Goal: Task Accomplishment & Management: Manage account settings

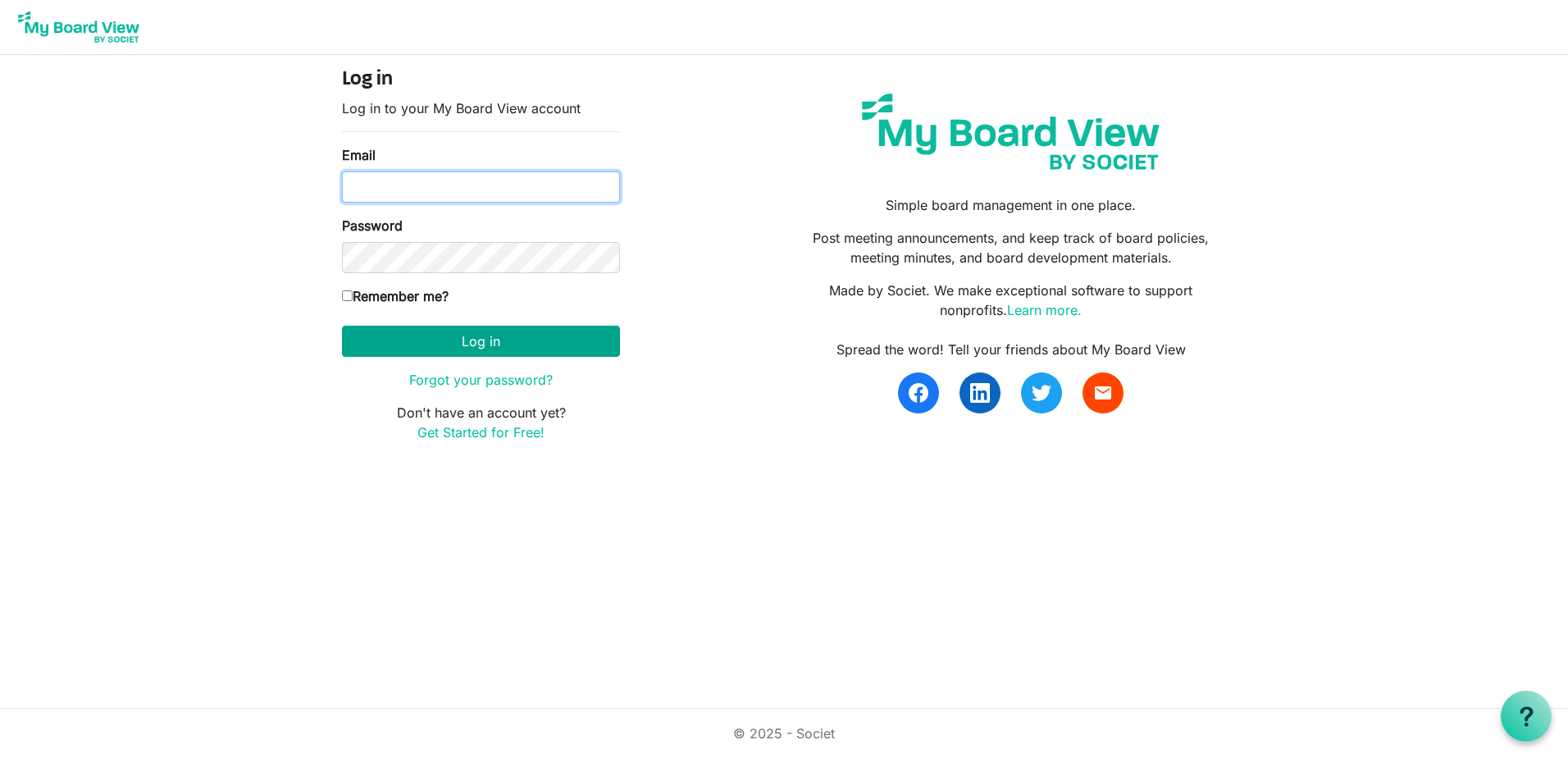
type input "Keith.gravis@ssf.org.uk"
click at [469, 335] on button "Log in" at bounding box center [481, 341] width 278 height 31
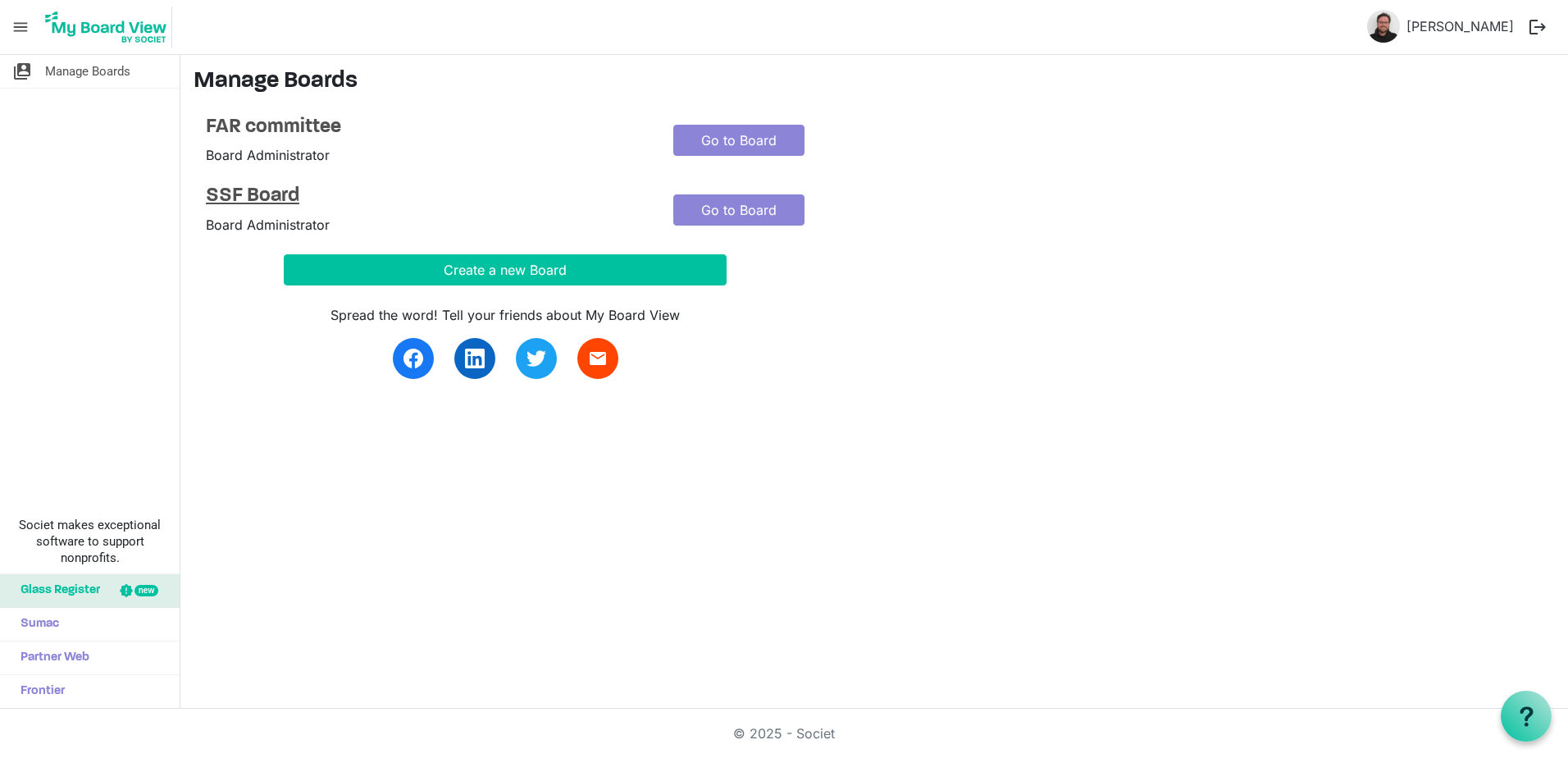
click at [266, 200] on h4 "SSF Board" at bounding box center [428, 196] width 443 height 24
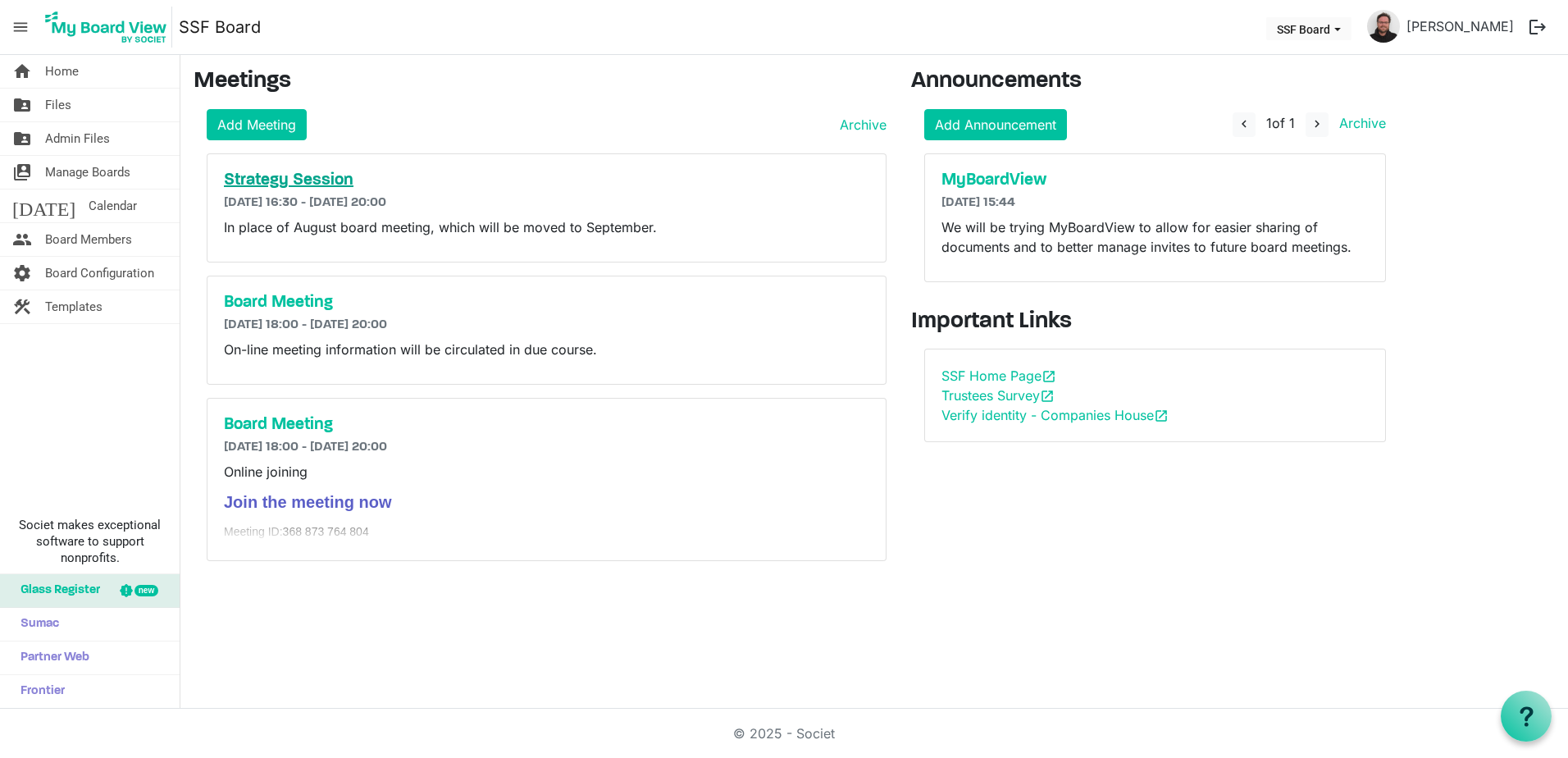
click at [326, 175] on h5 "Strategy Session" at bounding box center [547, 181] width 646 height 20
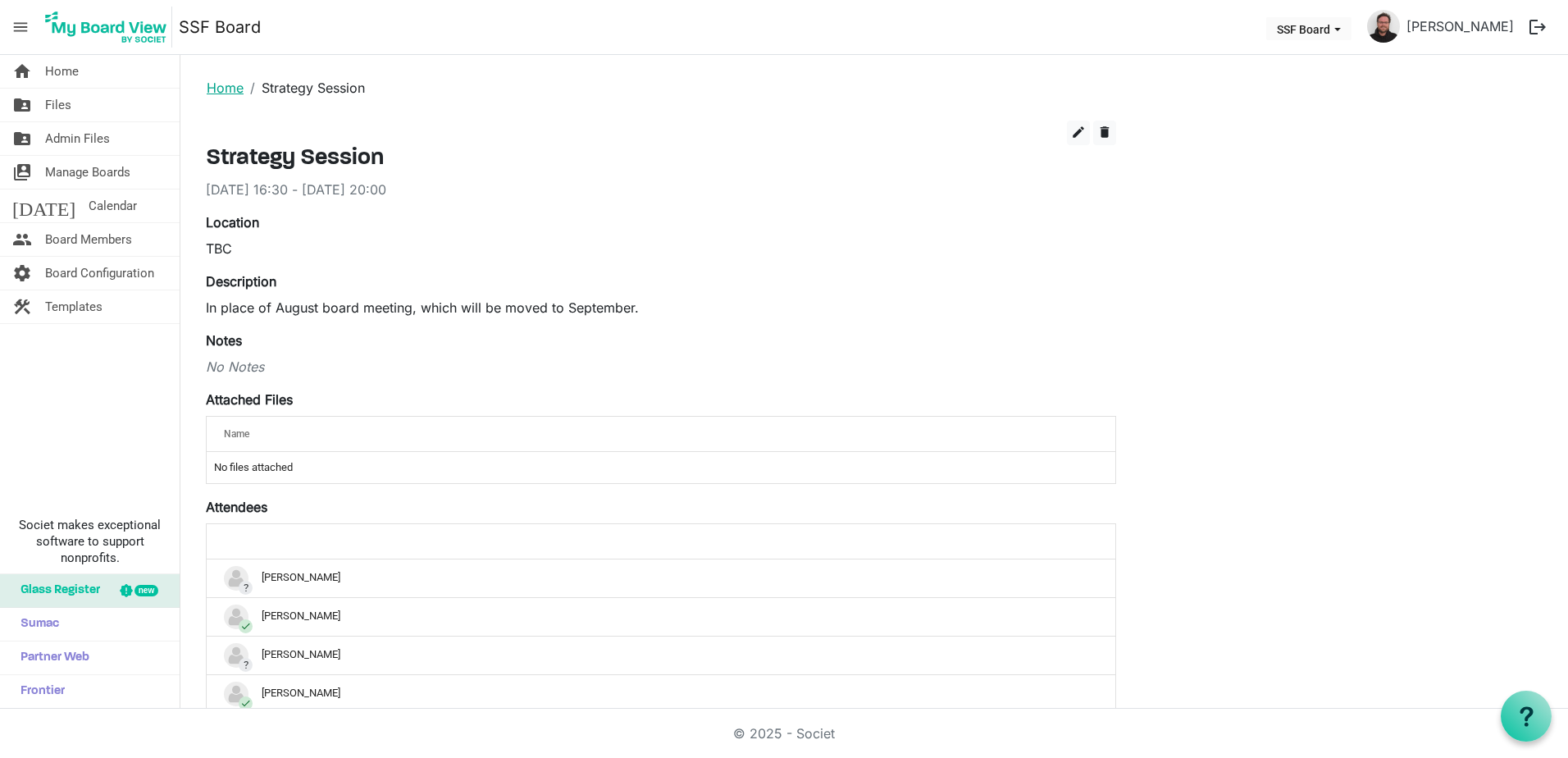
click at [229, 89] on link "Home" at bounding box center [225, 88] width 37 height 16
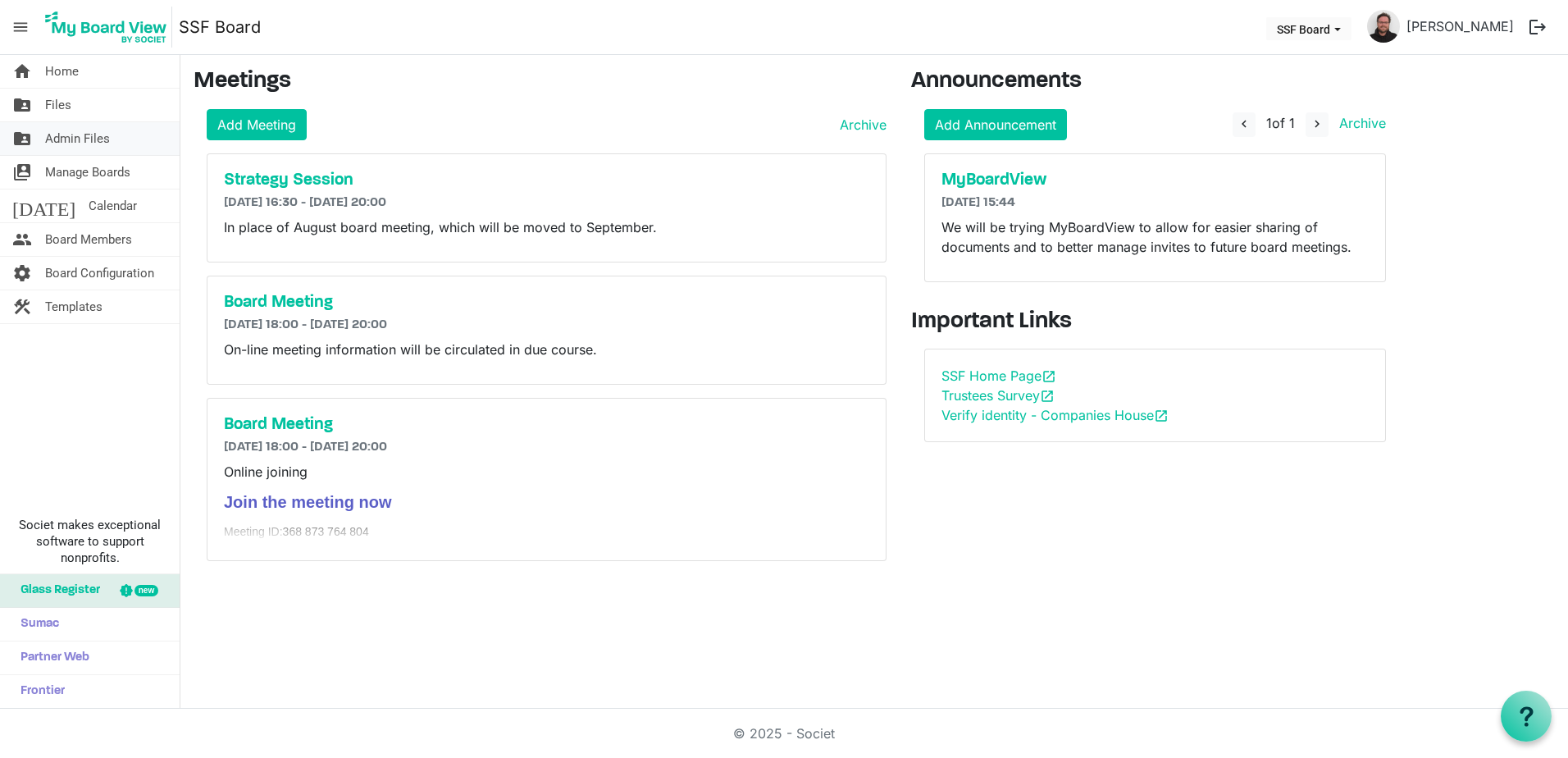
click at [96, 144] on span "Admin Files" at bounding box center [77, 139] width 64 height 33
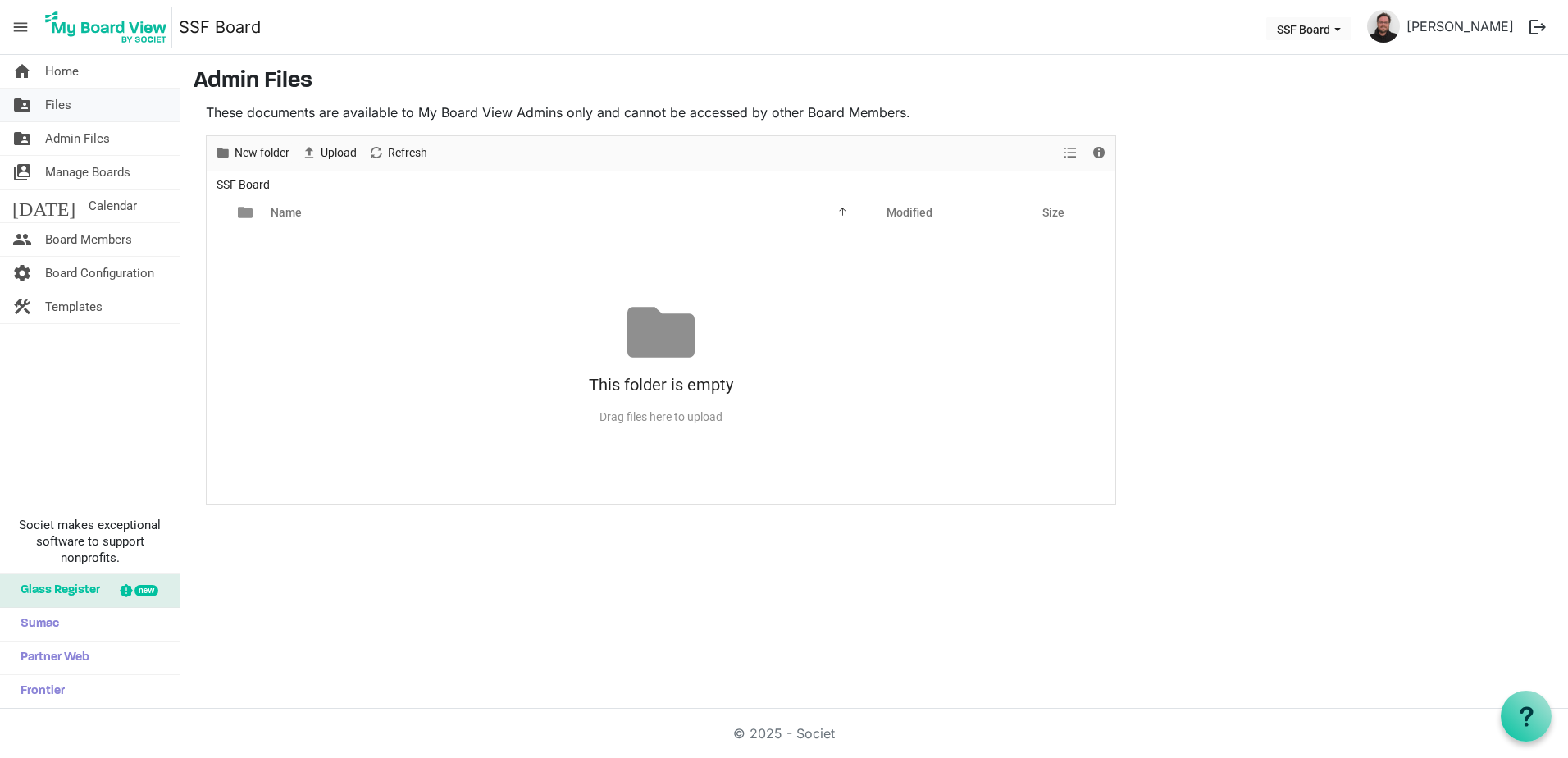
click at [84, 110] on link "folder_shared Files" at bounding box center [90, 105] width 180 height 33
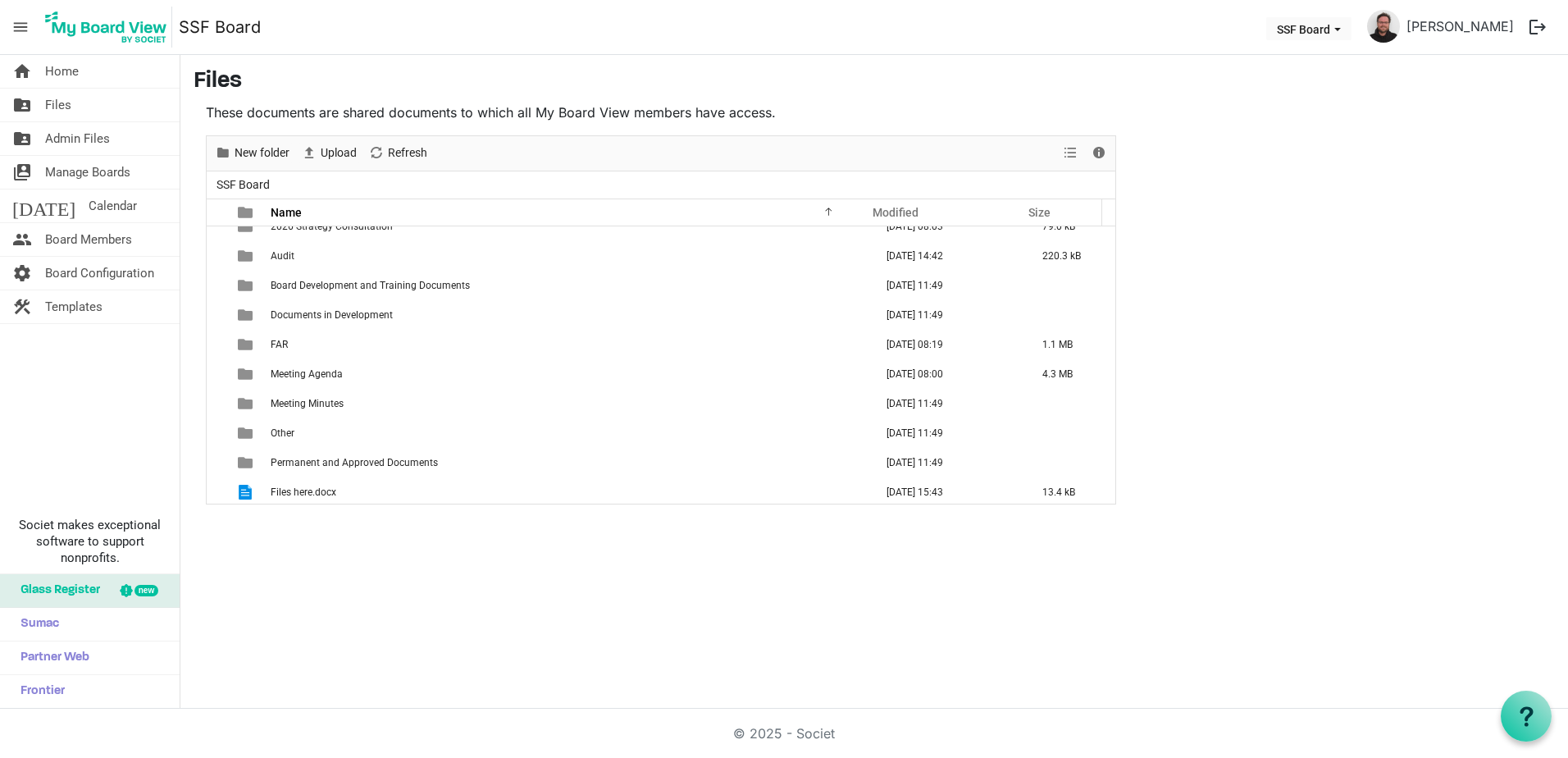
scroll to position [18, 0]
click at [314, 160] on span "Upload" at bounding box center [310, 153] width 20 height 21
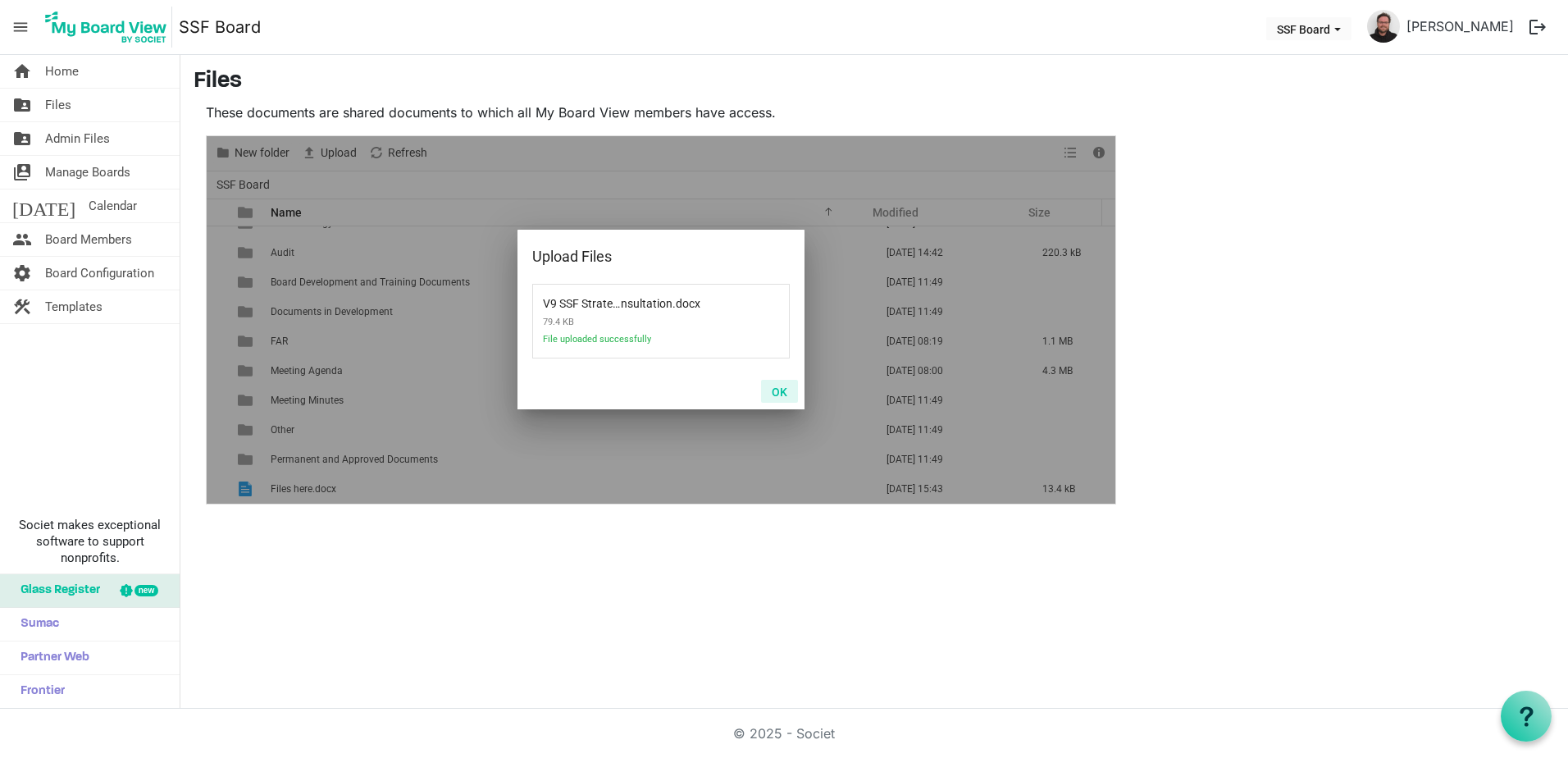
click at [770, 386] on button "OK" at bounding box center [779, 390] width 37 height 23
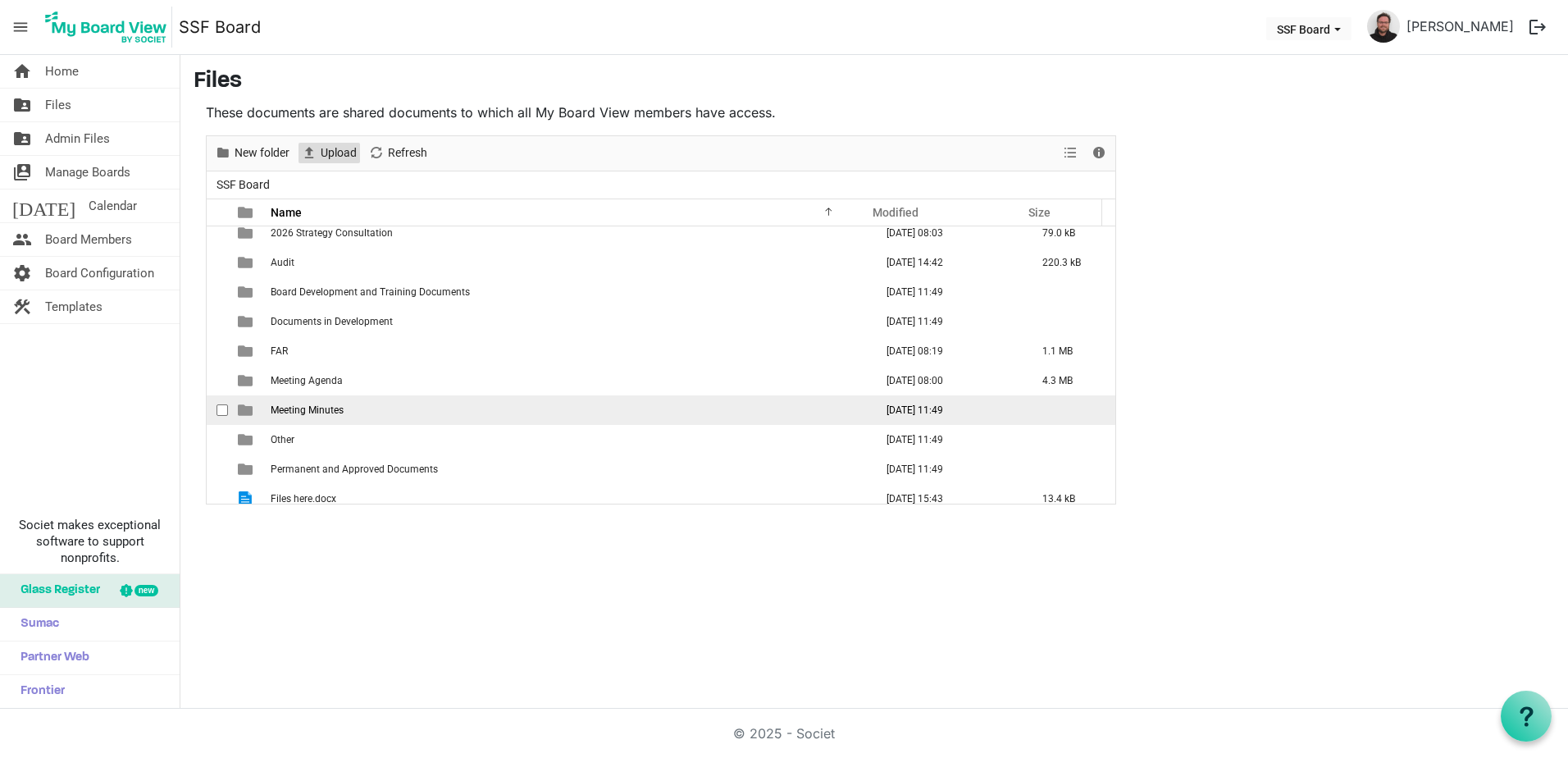
scroll to position [0, 0]
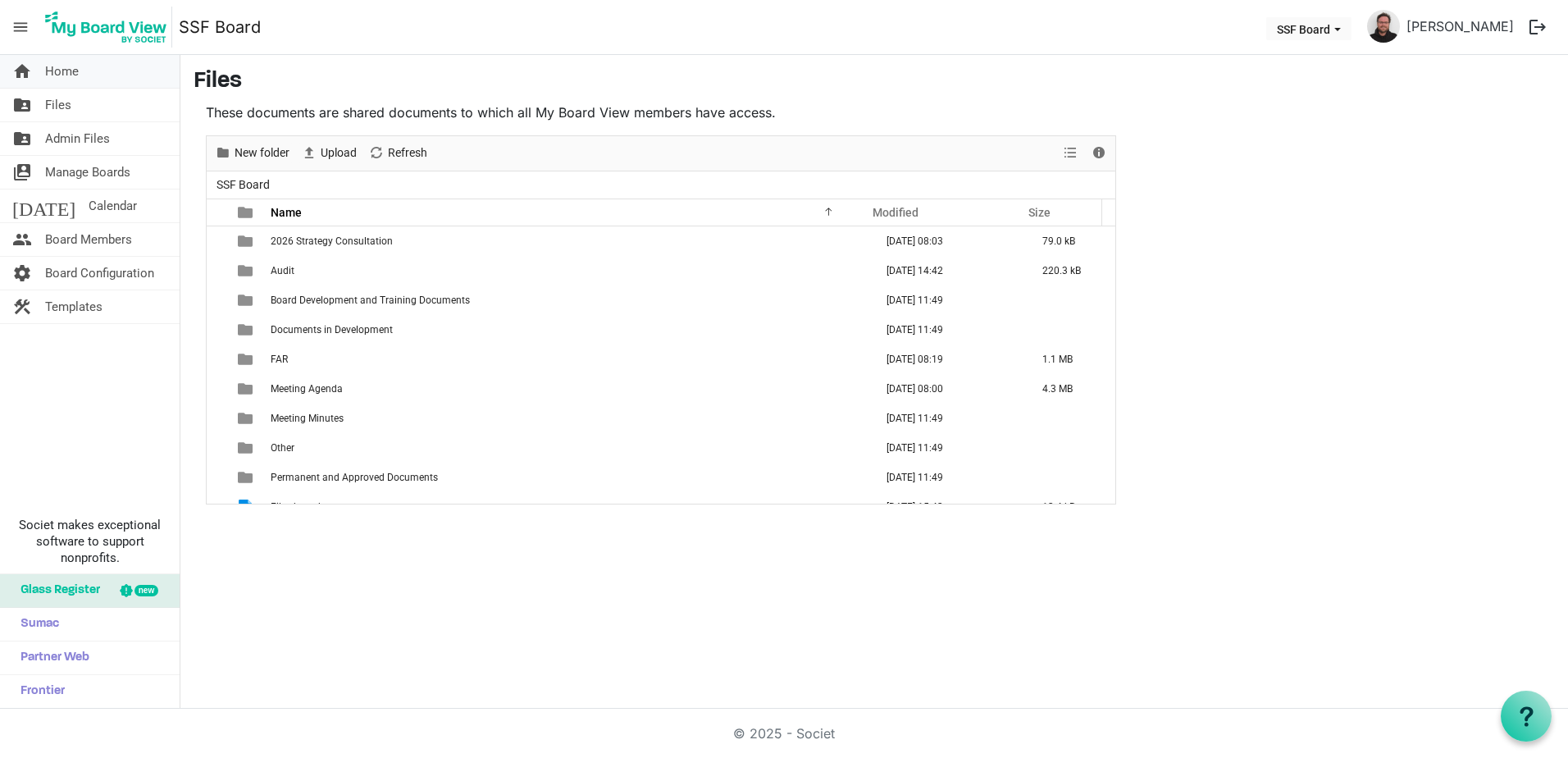
click at [94, 76] on link "home Home" at bounding box center [90, 72] width 180 height 33
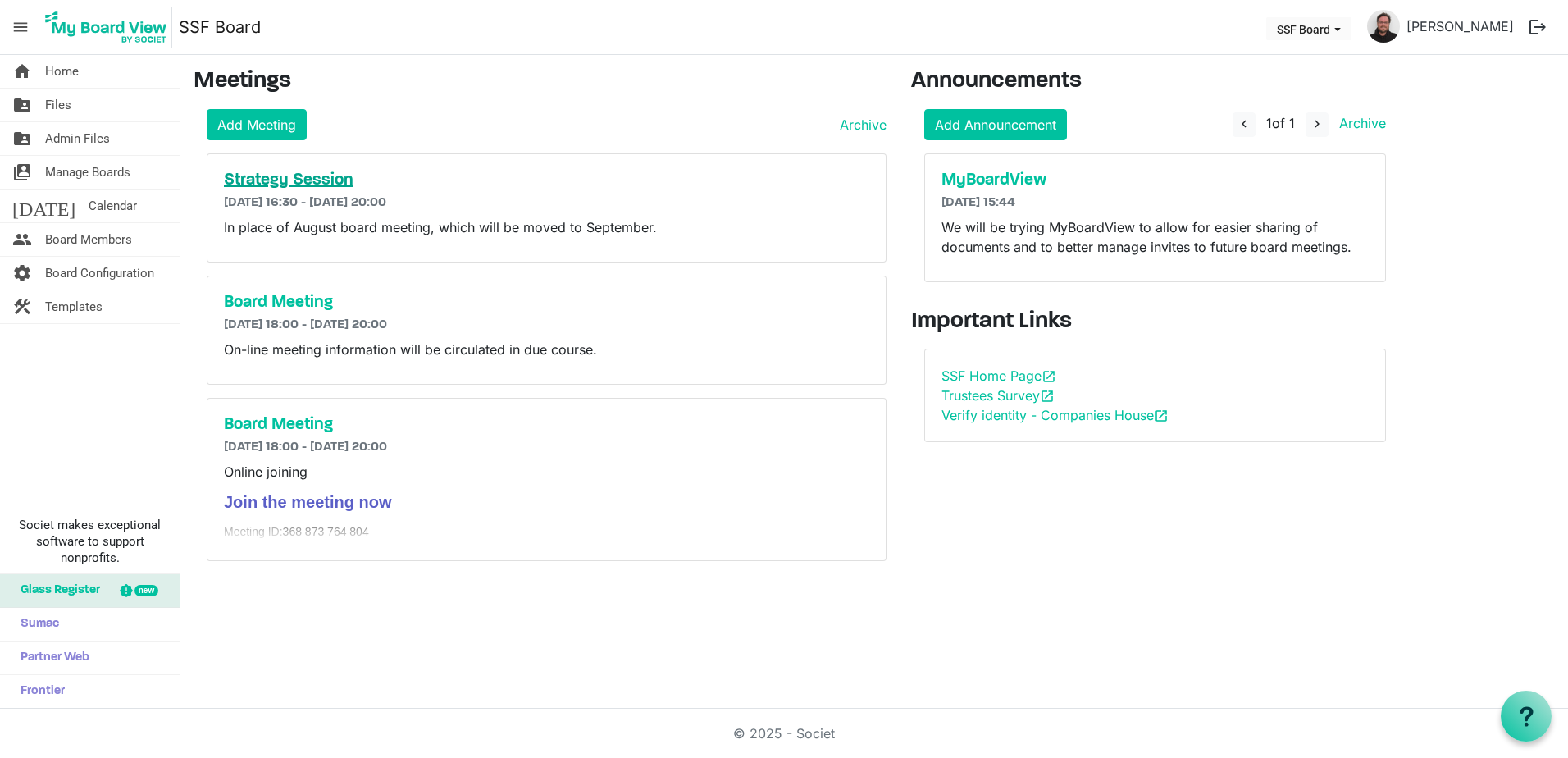
click at [304, 173] on h5 "Strategy Session" at bounding box center [547, 181] width 646 height 20
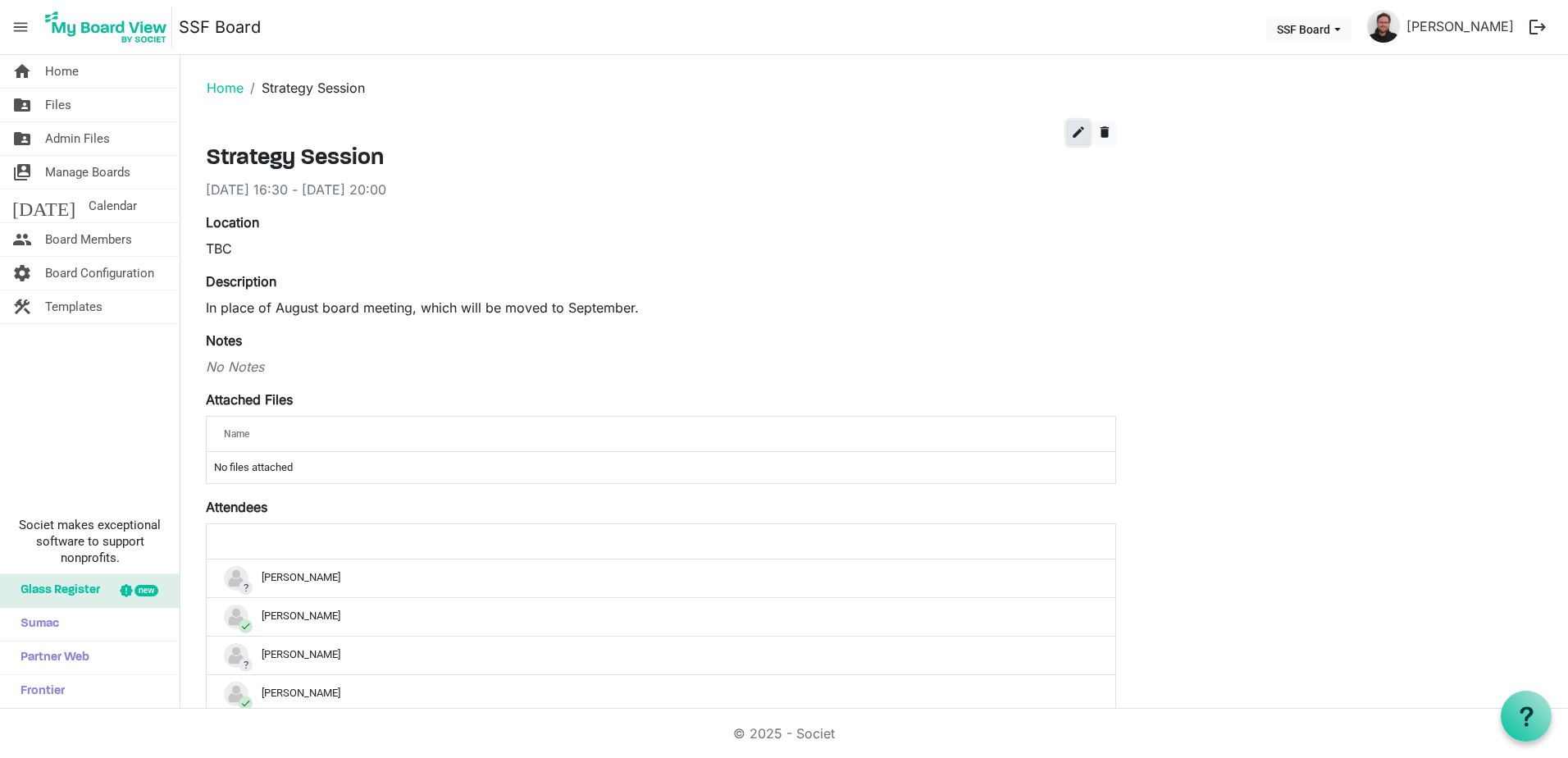
click at [1090, 129] on button "edit" at bounding box center [1078, 133] width 23 height 25
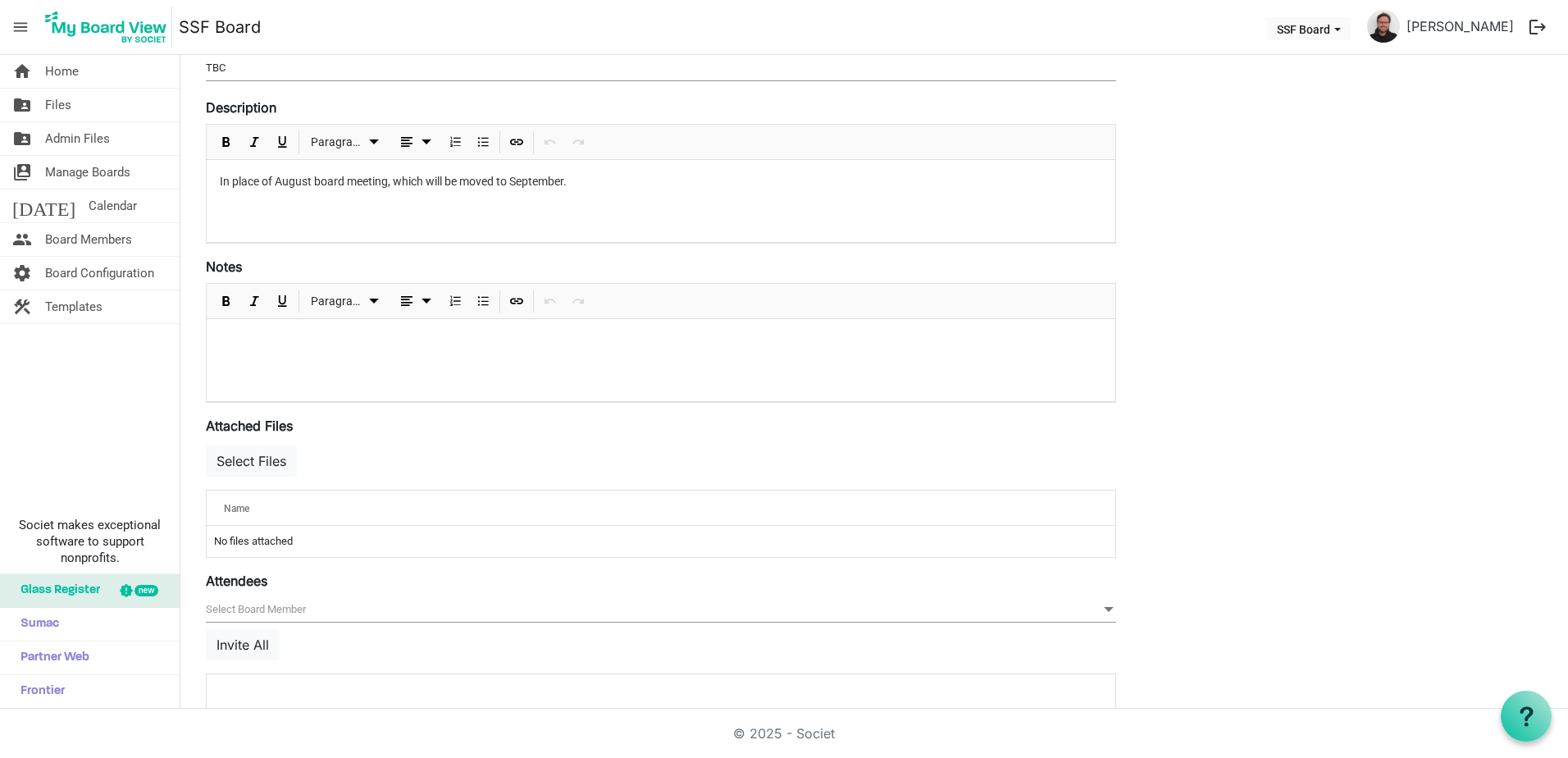
scroll to position [328, 0]
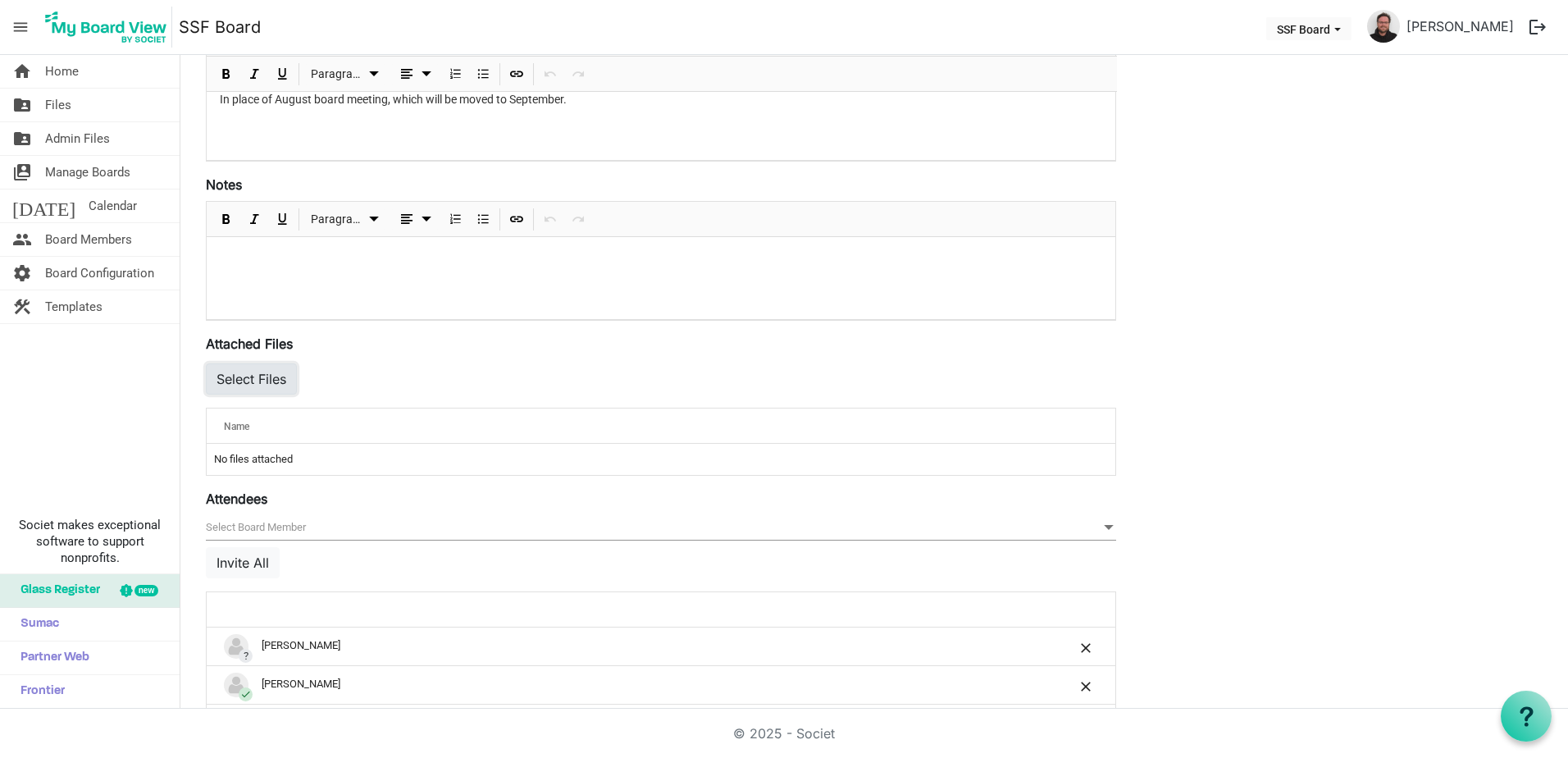
click at [269, 381] on button "Select Files" at bounding box center [251, 379] width 91 height 31
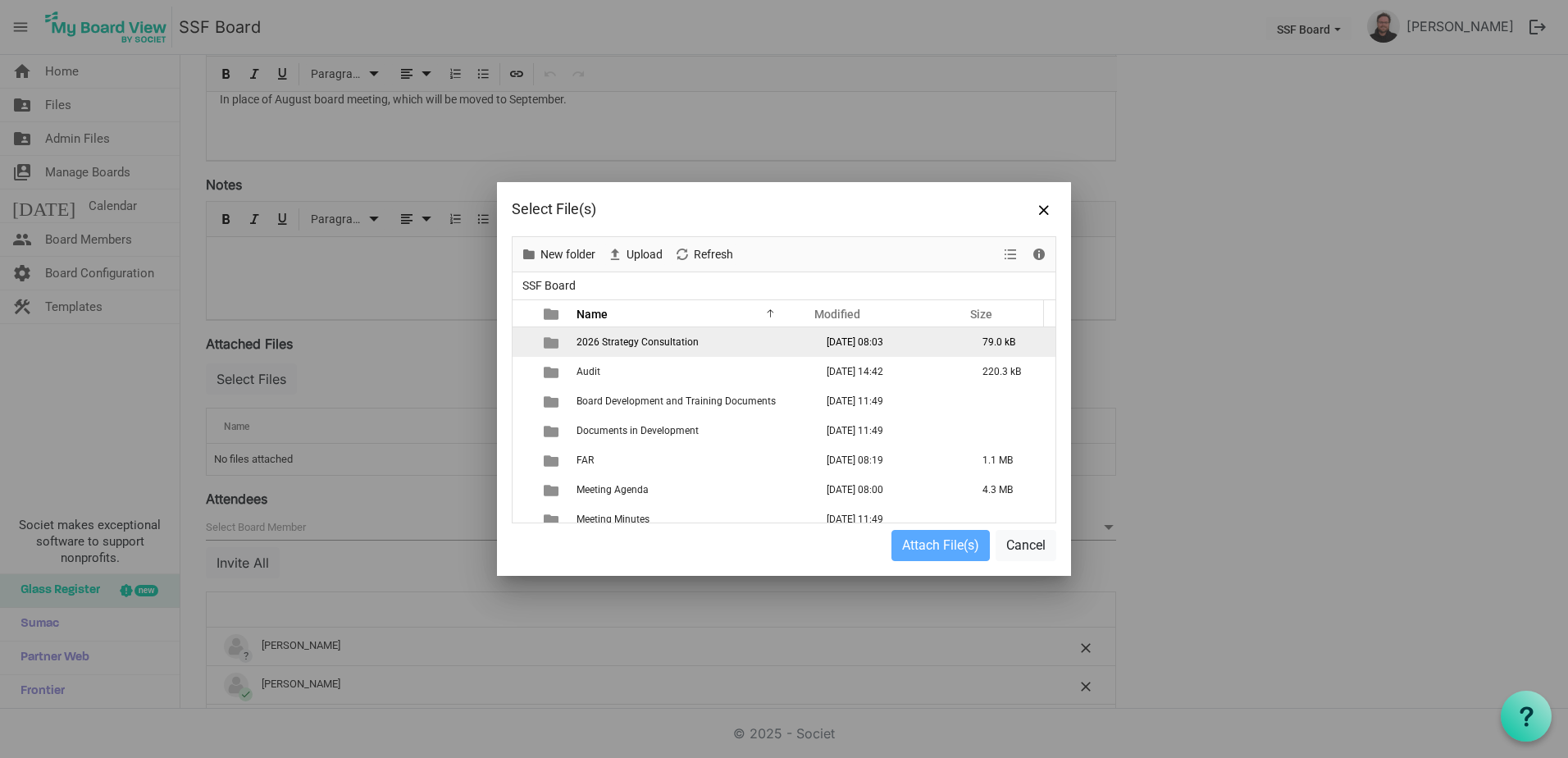
click at [616, 335] on td "2026 Strategy Consultation" at bounding box center [691, 341] width 238 height 30
click at [607, 338] on span "2026 Strategy Consultation" at bounding box center [637, 341] width 123 height 12
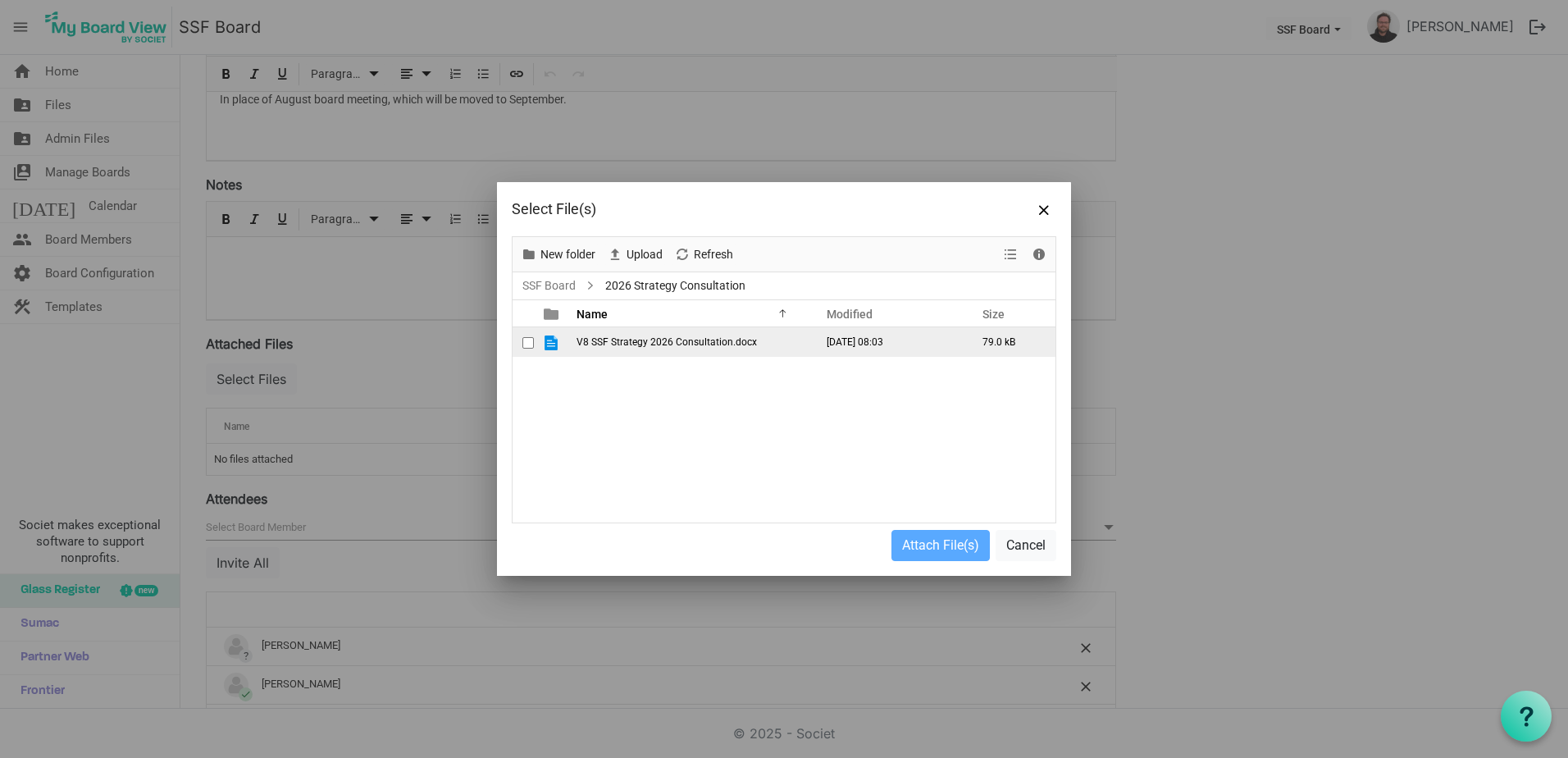
click at [697, 349] on td "V8 SSF Strategy 2026 Consultation.docx" at bounding box center [691, 341] width 238 height 30
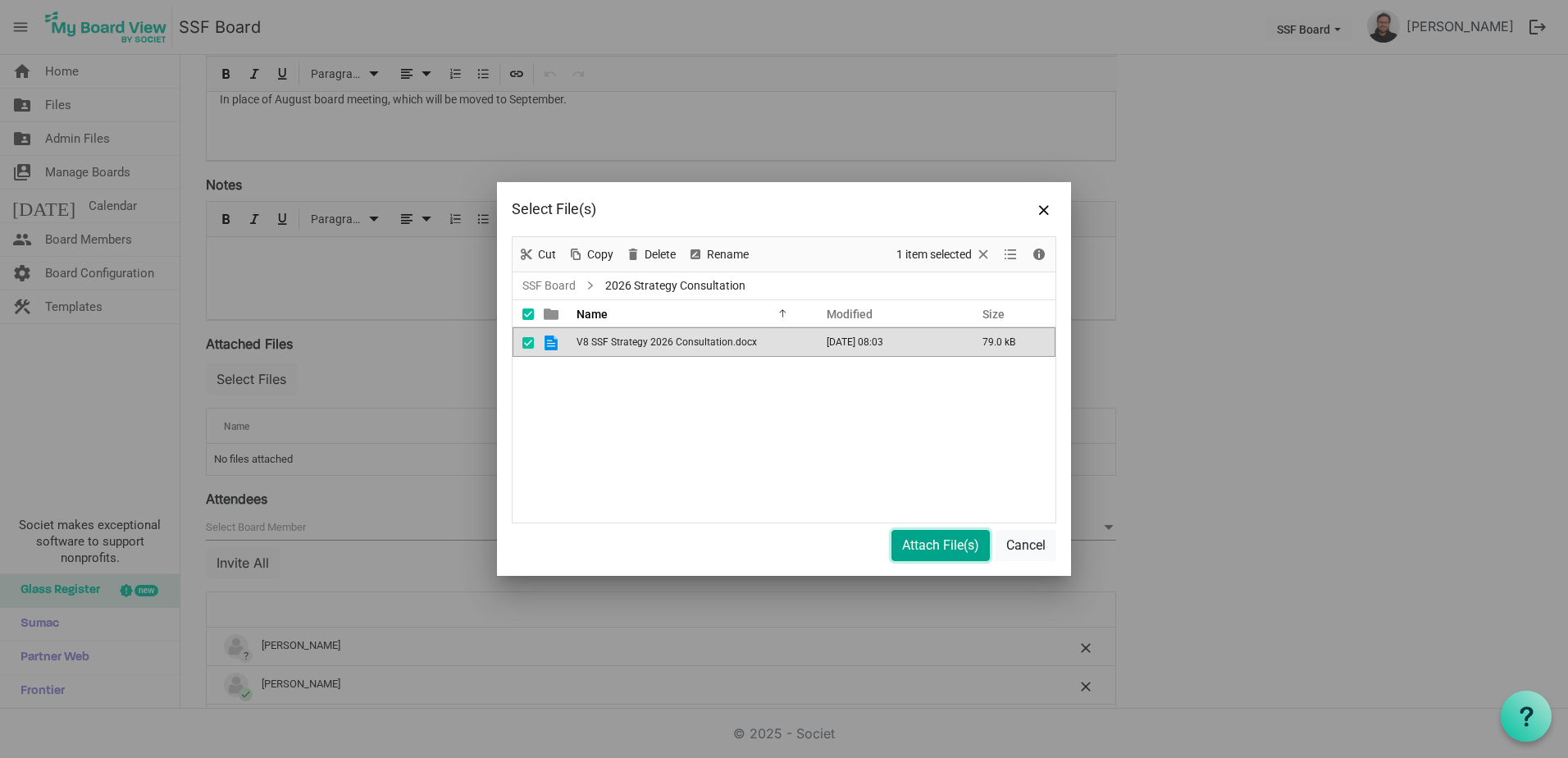
click at [962, 560] on button "Attach File(s)" at bounding box center [941, 546] width 98 height 31
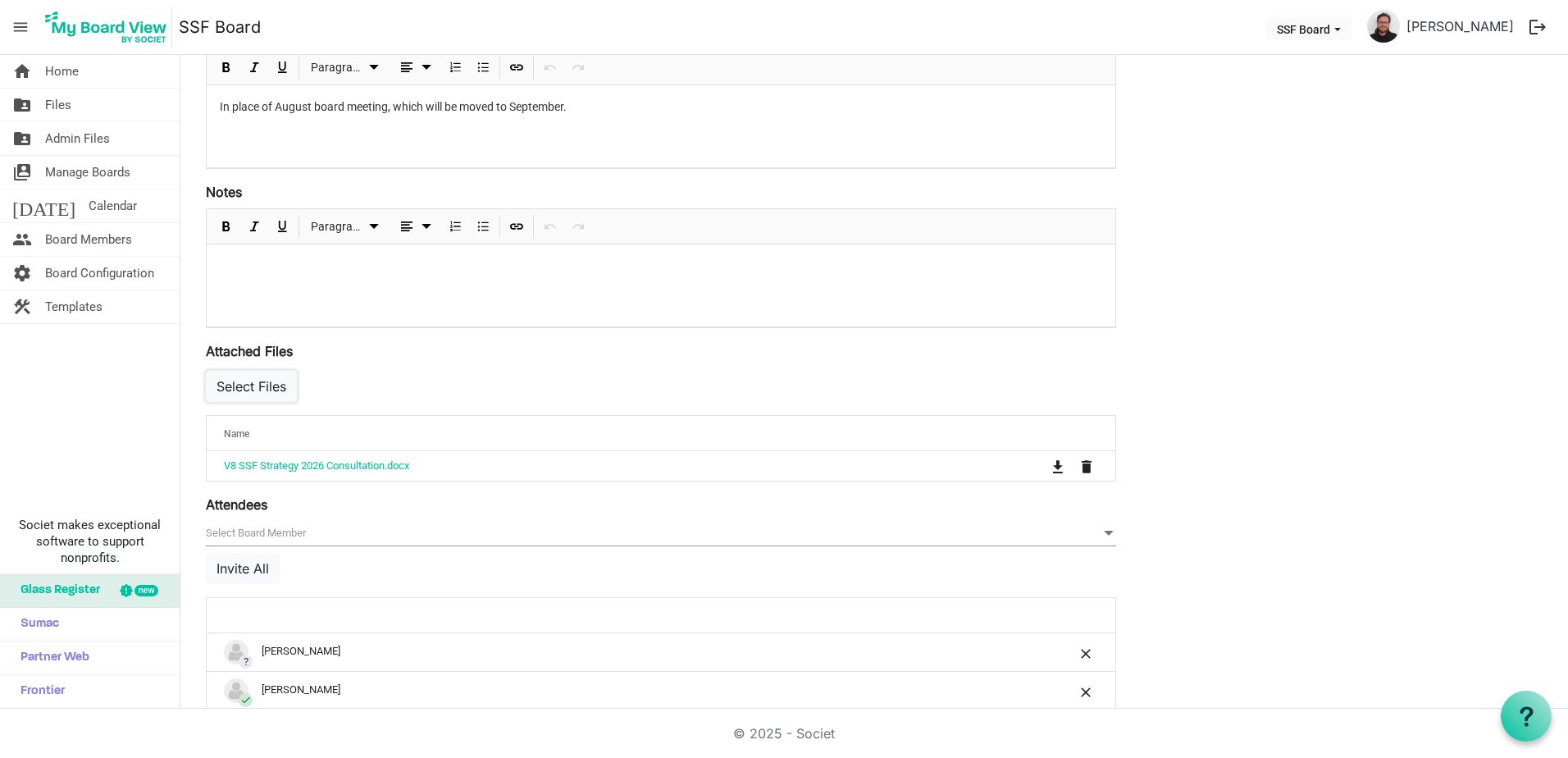
scroll to position [242, 0]
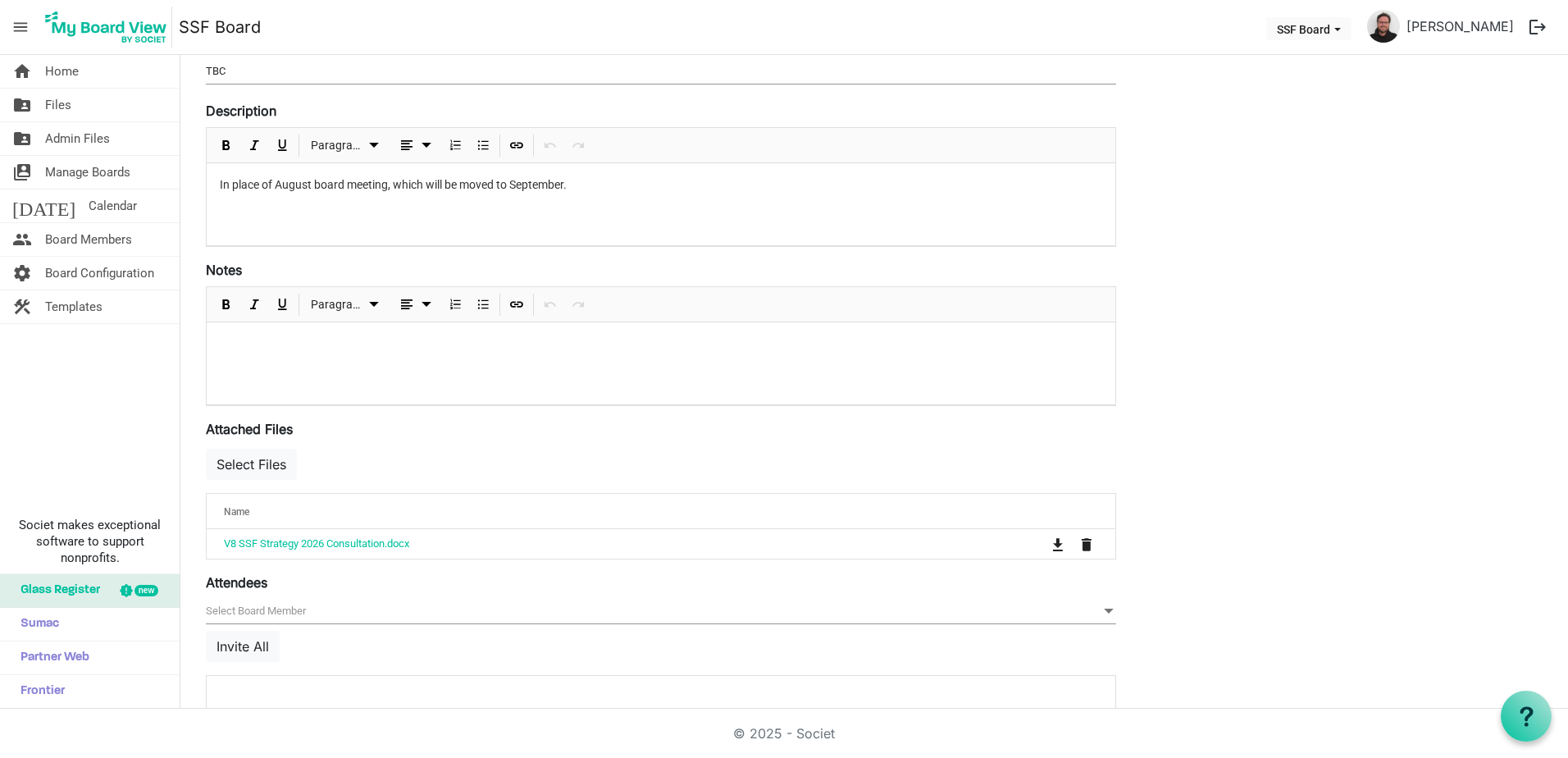
click at [373, 358] on div at bounding box center [661, 363] width 909 height 82
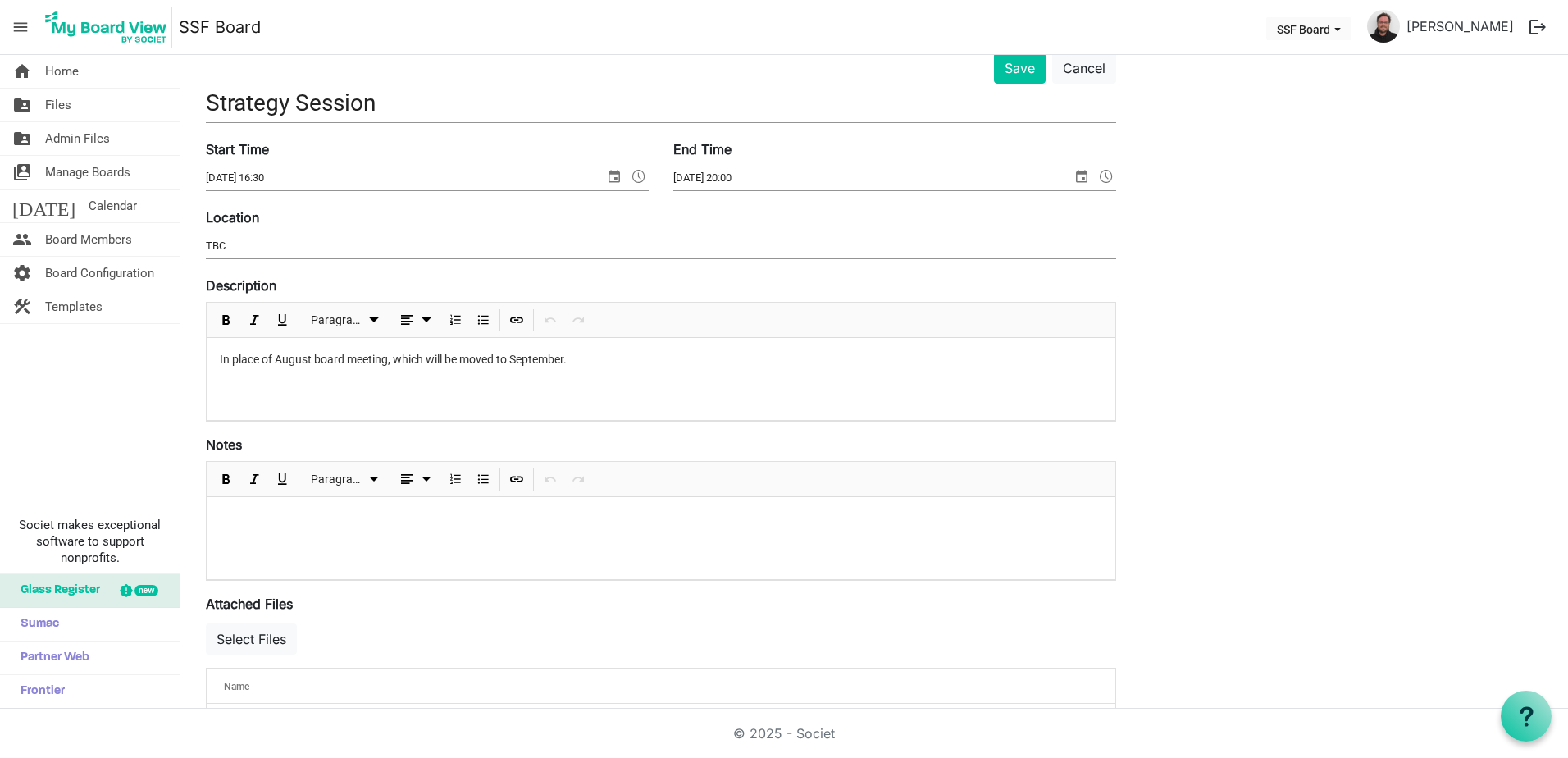
scroll to position [0, 0]
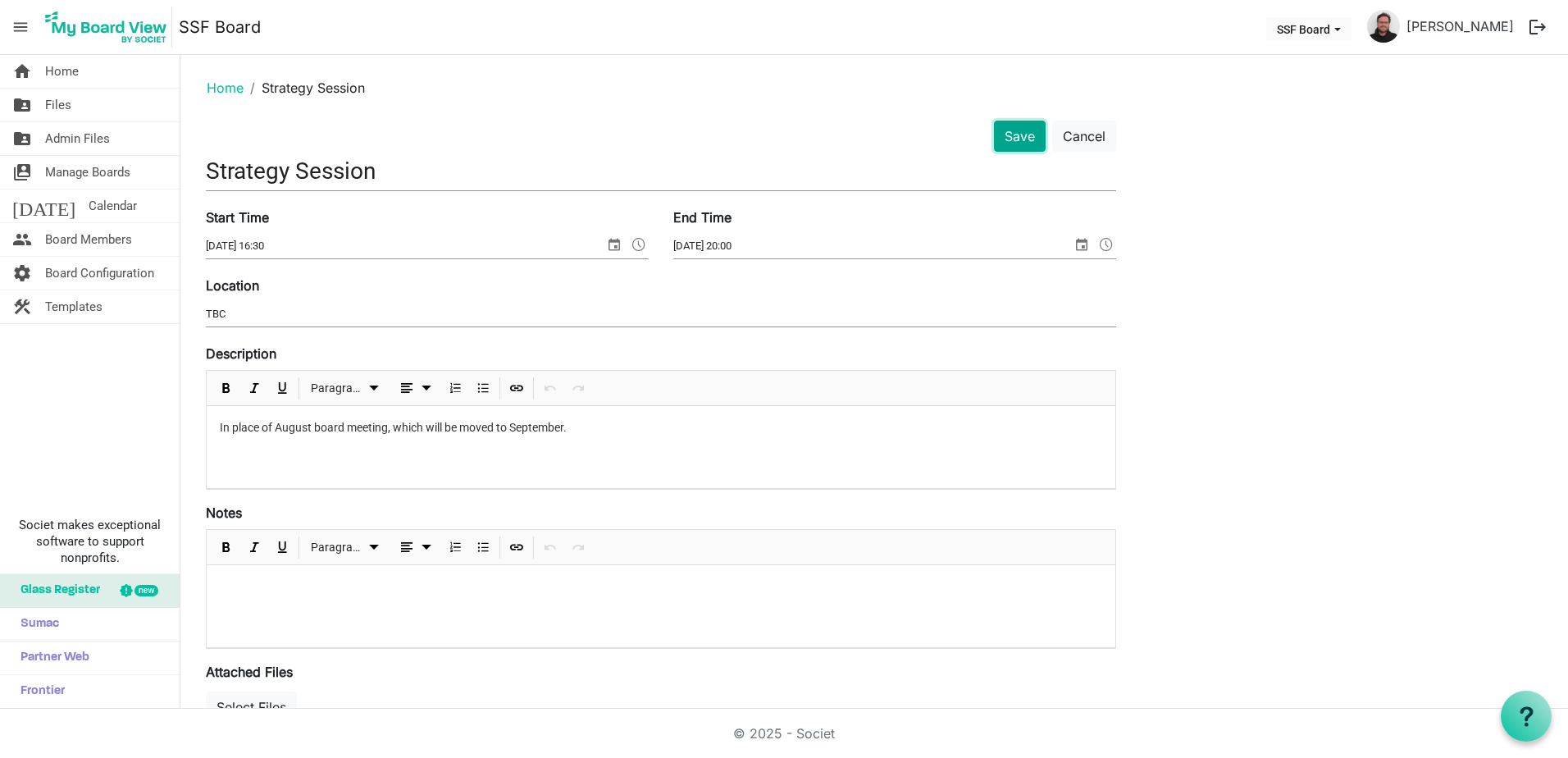
click at [1013, 136] on button "Save" at bounding box center [1020, 136] width 52 height 31
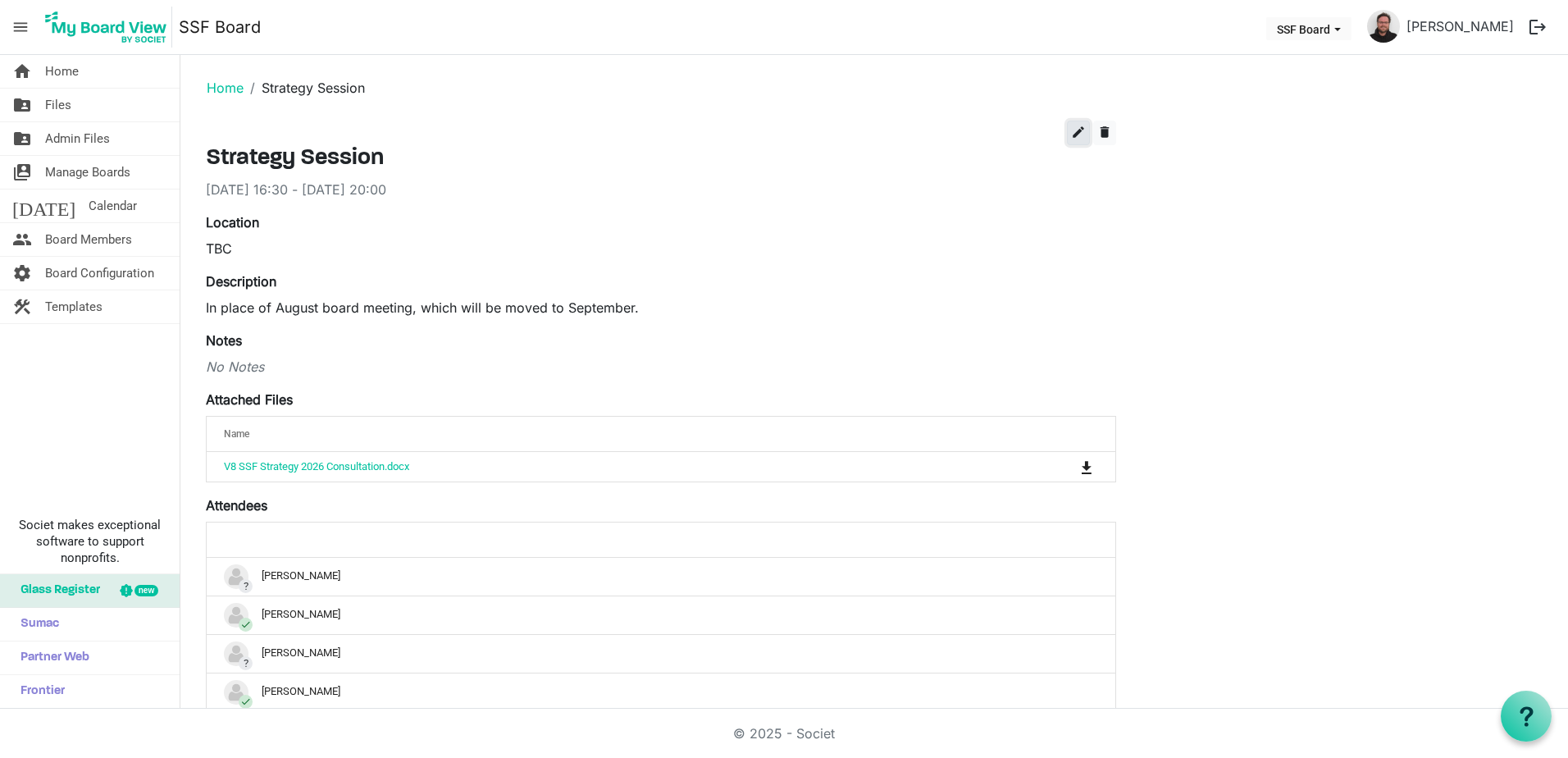
click at [1074, 132] on span "edit" at bounding box center [1079, 132] width 15 height 15
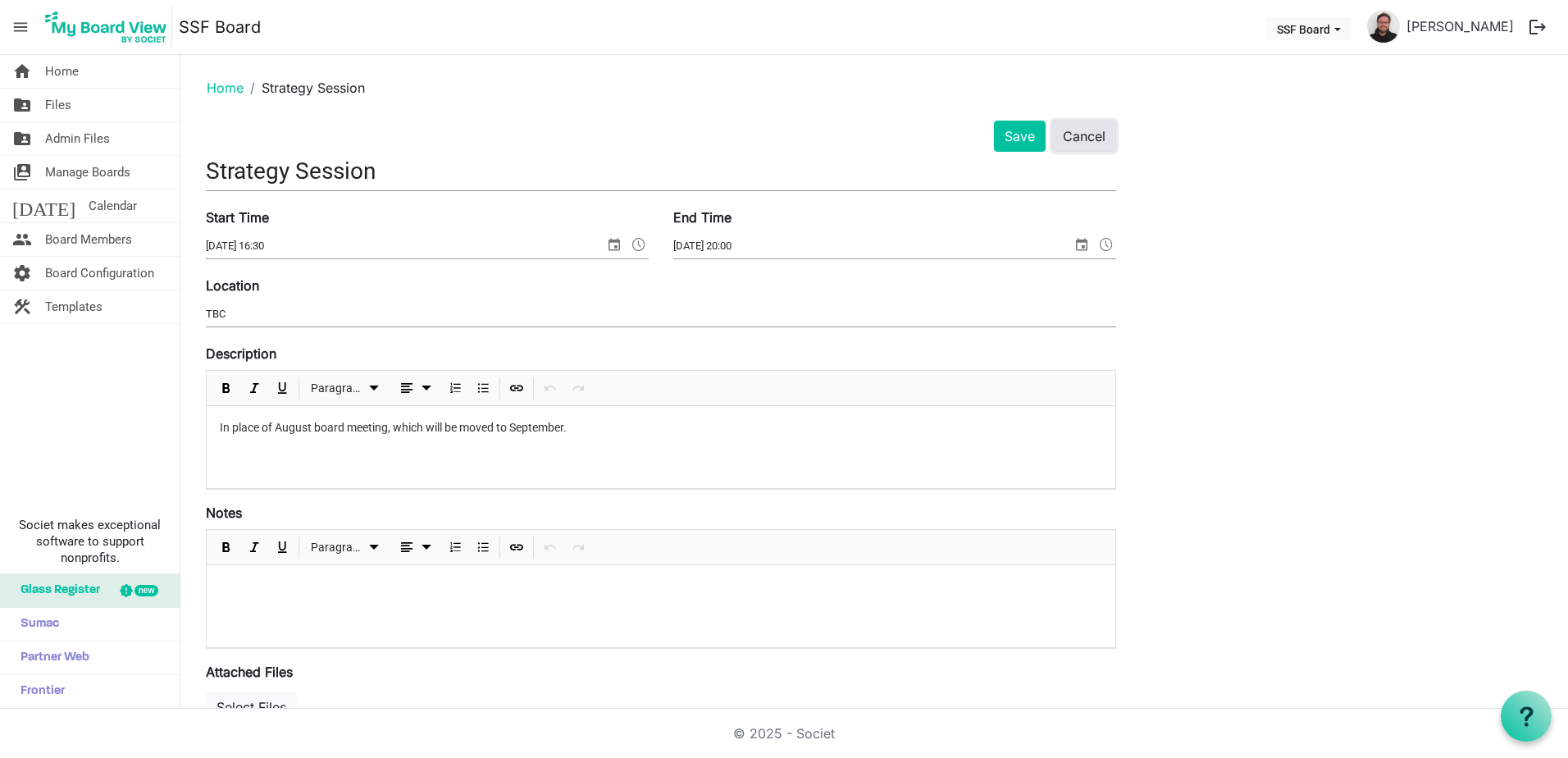
click at [1058, 134] on button "Cancel" at bounding box center [1084, 136] width 64 height 31
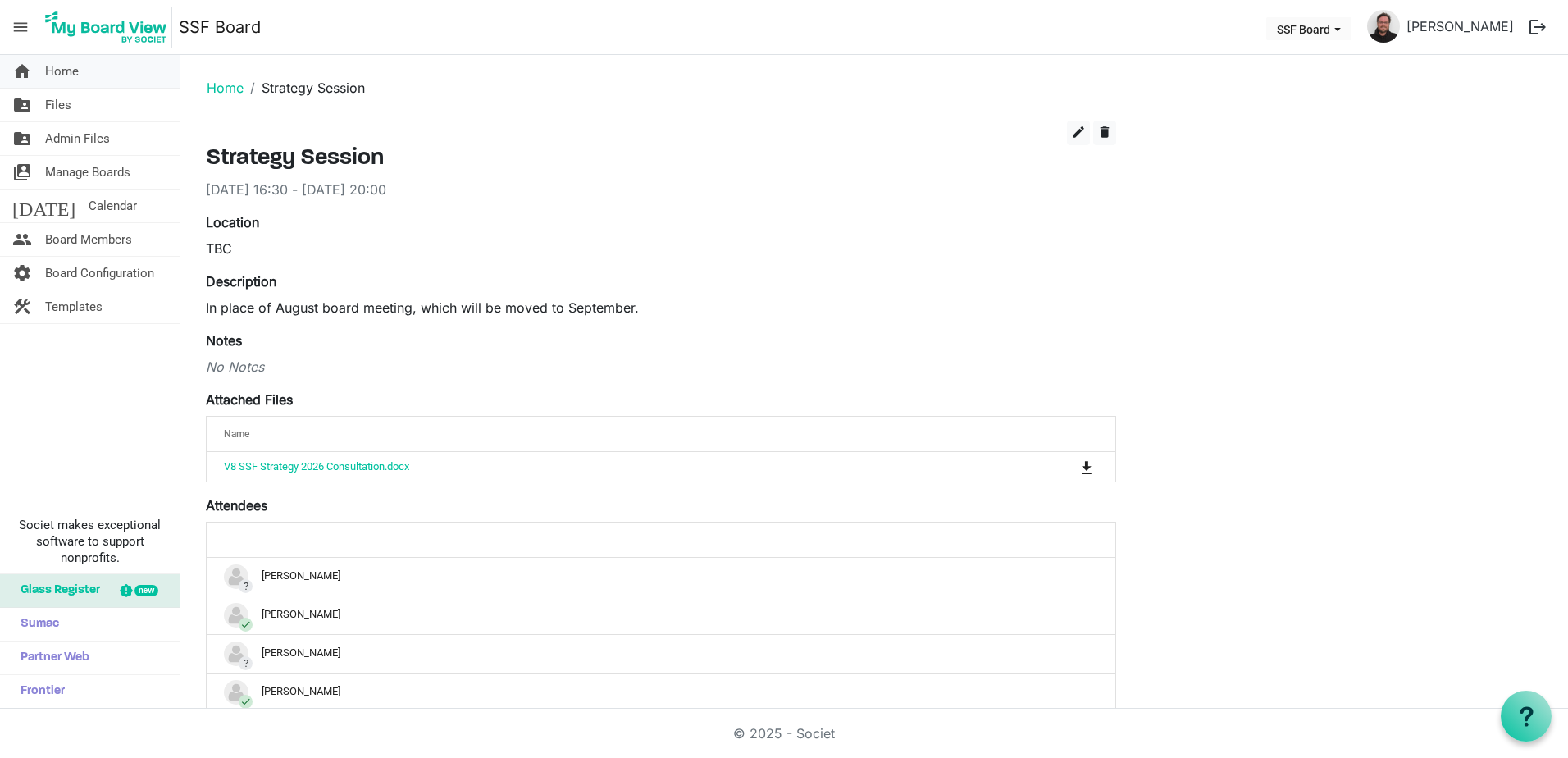
click at [81, 68] on link "home Home" at bounding box center [90, 72] width 180 height 33
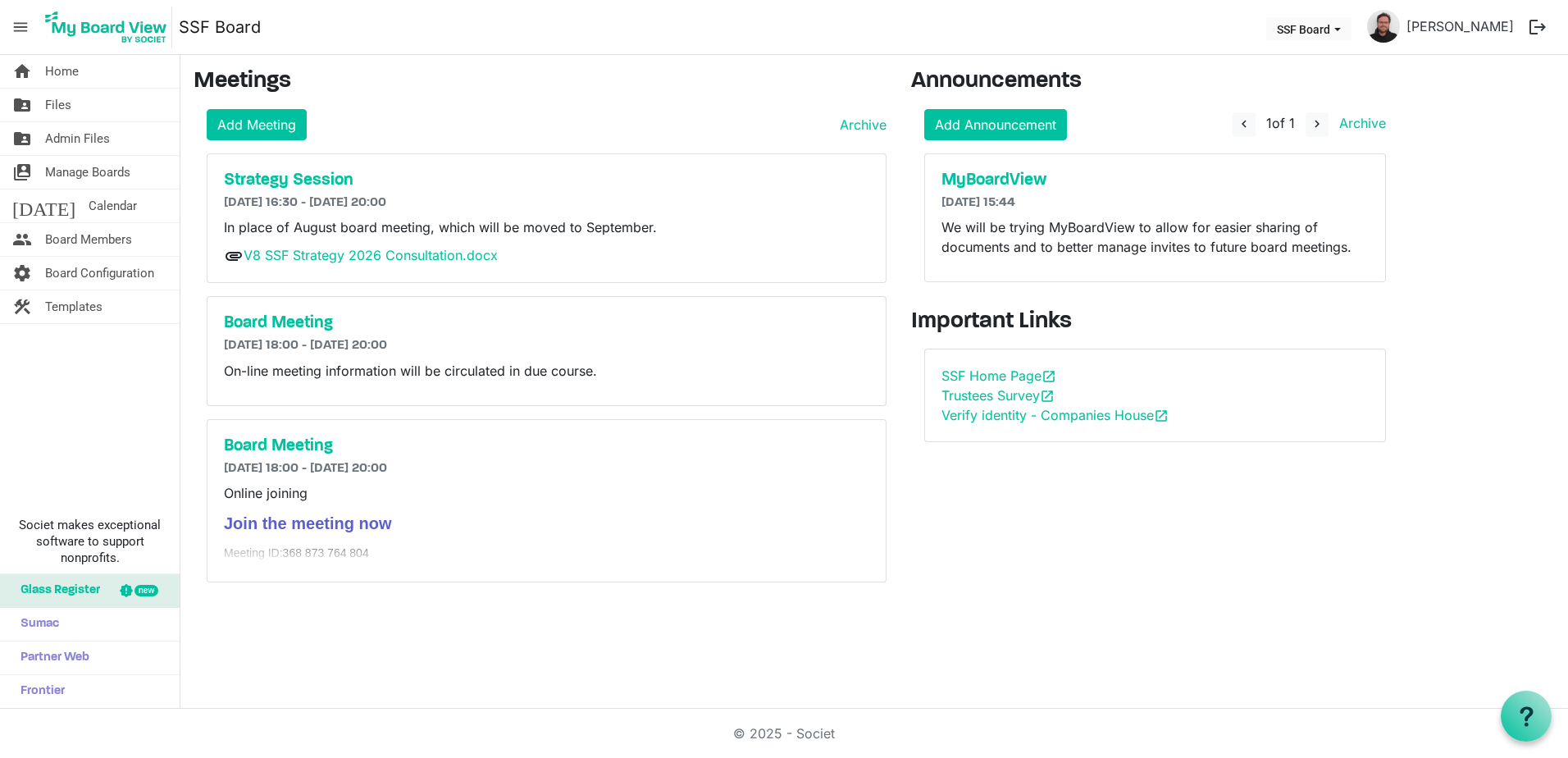
click at [347, 169] on div "Strategy Session [DATE] 16:30 - [DATE] 20:00 In place of August board meeting, …" at bounding box center [547, 219] width 678 height 129
click at [345, 173] on h5 "Strategy Session" at bounding box center [547, 181] width 646 height 20
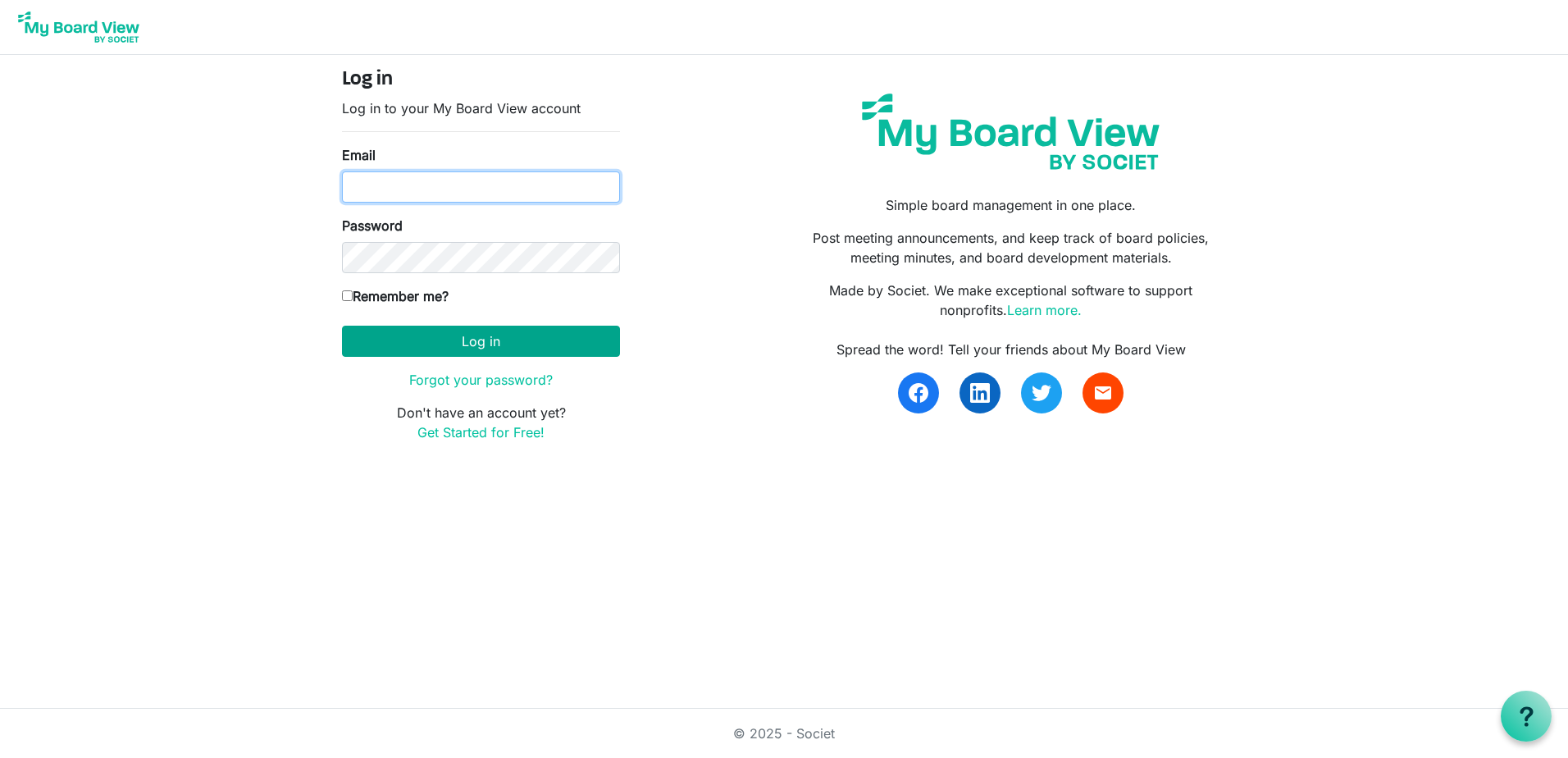
type input "Keith.gravis@ssf.org.uk"
click at [472, 351] on button "Log in" at bounding box center [481, 341] width 278 height 31
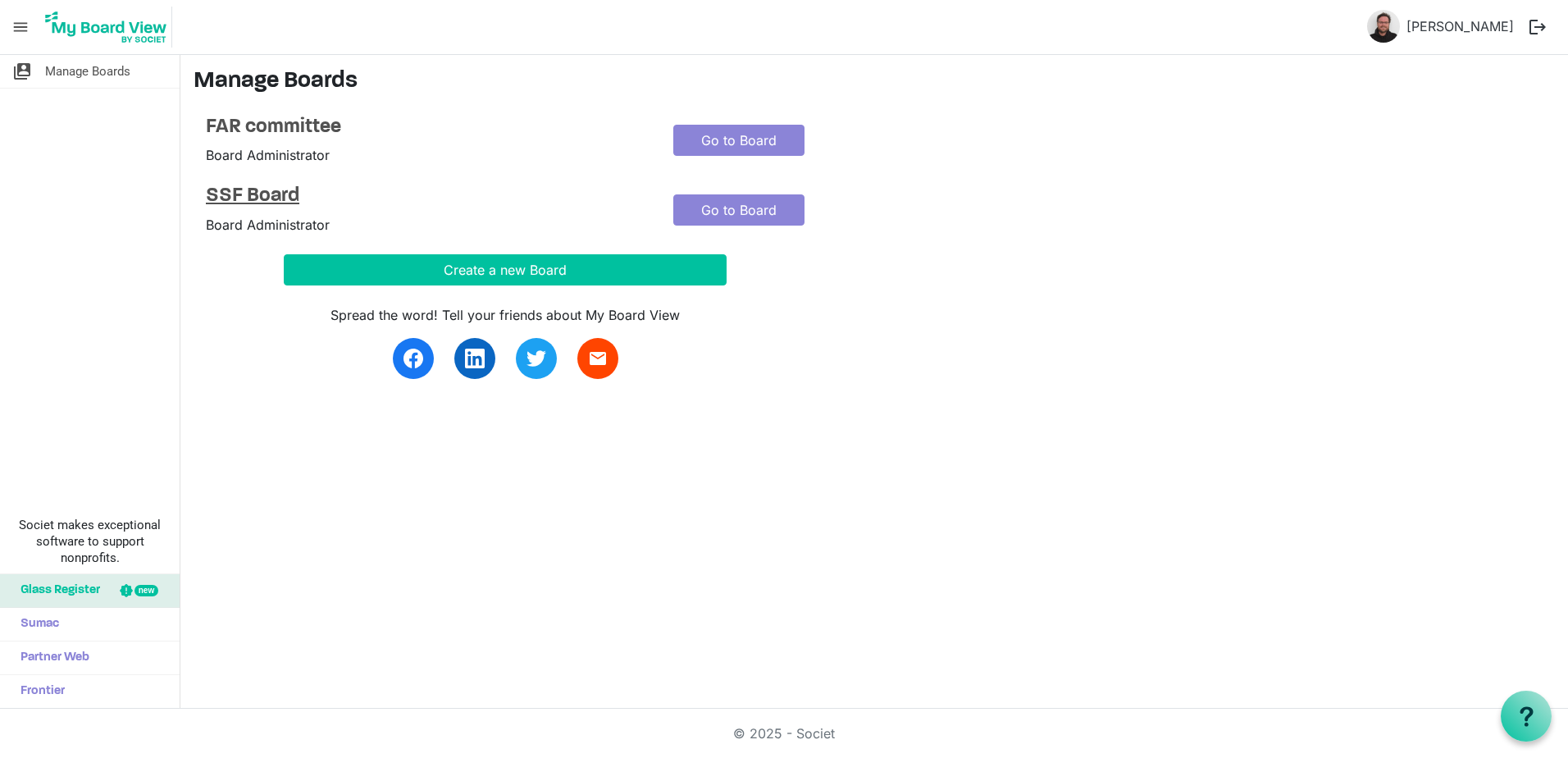
click at [284, 191] on h4 "SSF Board" at bounding box center [428, 196] width 443 height 24
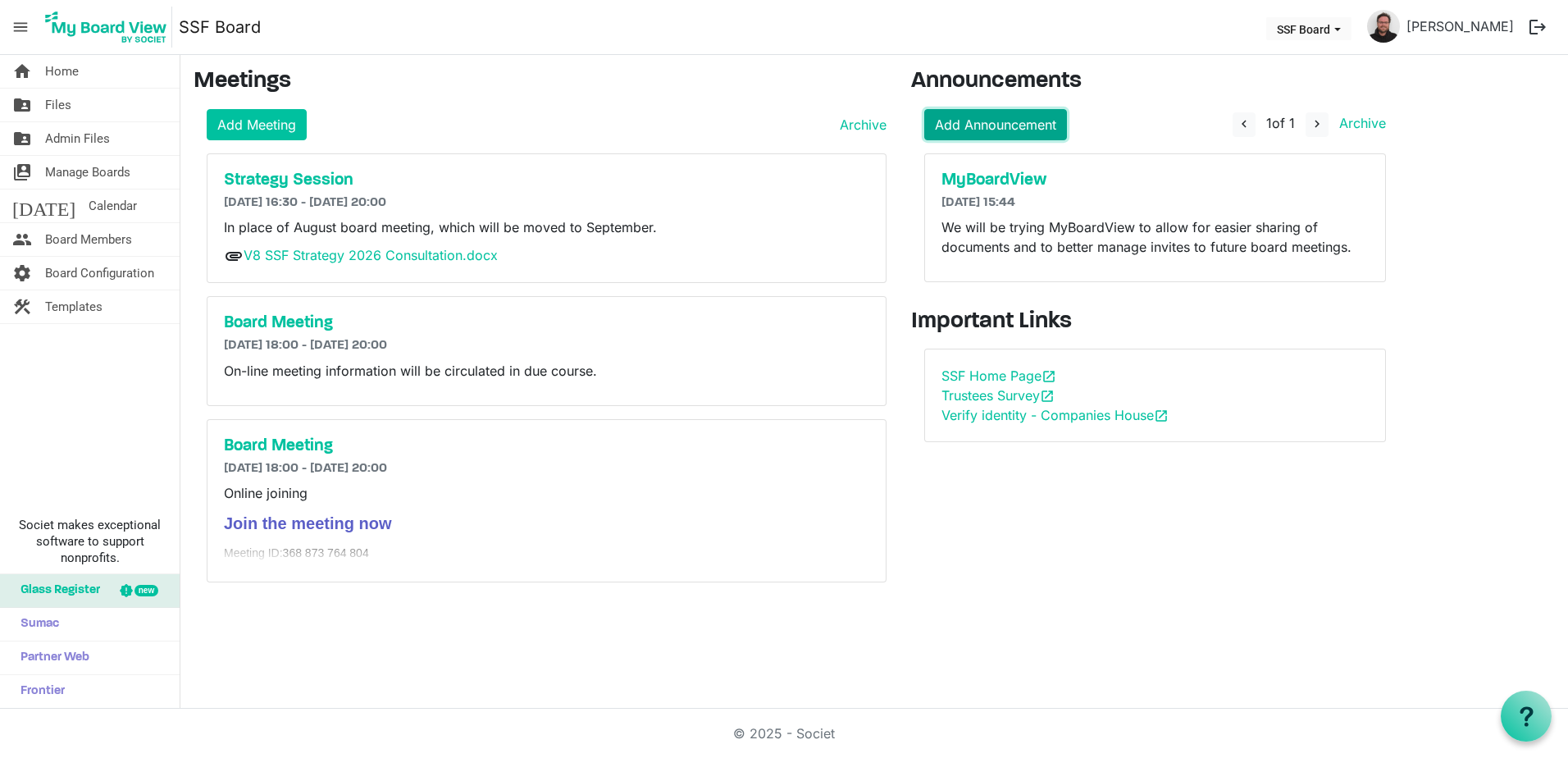
click at [1010, 116] on link "Add Announcement" at bounding box center [995, 124] width 143 height 31
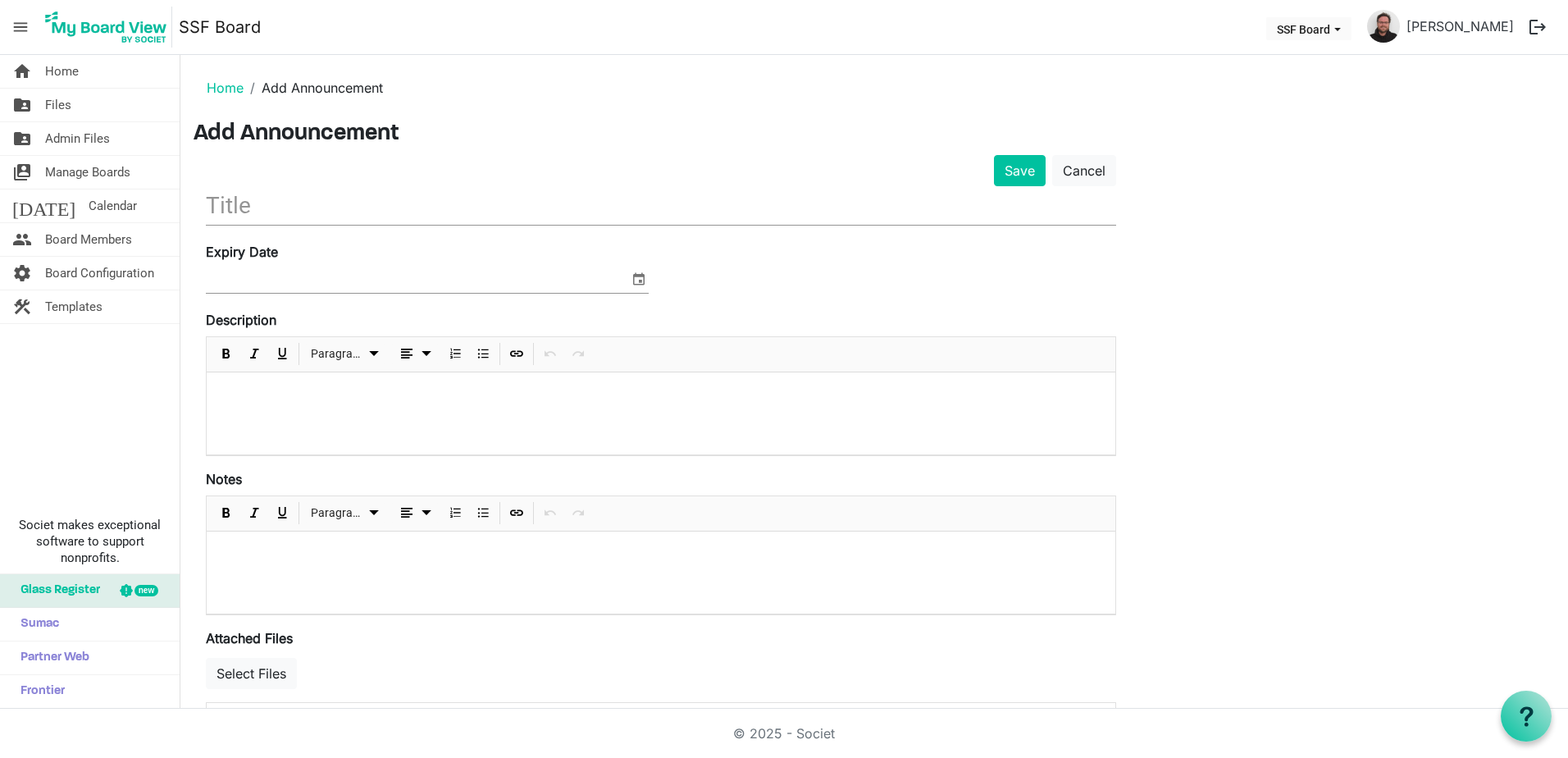
click at [328, 207] on input "text" at bounding box center [661, 205] width 911 height 38
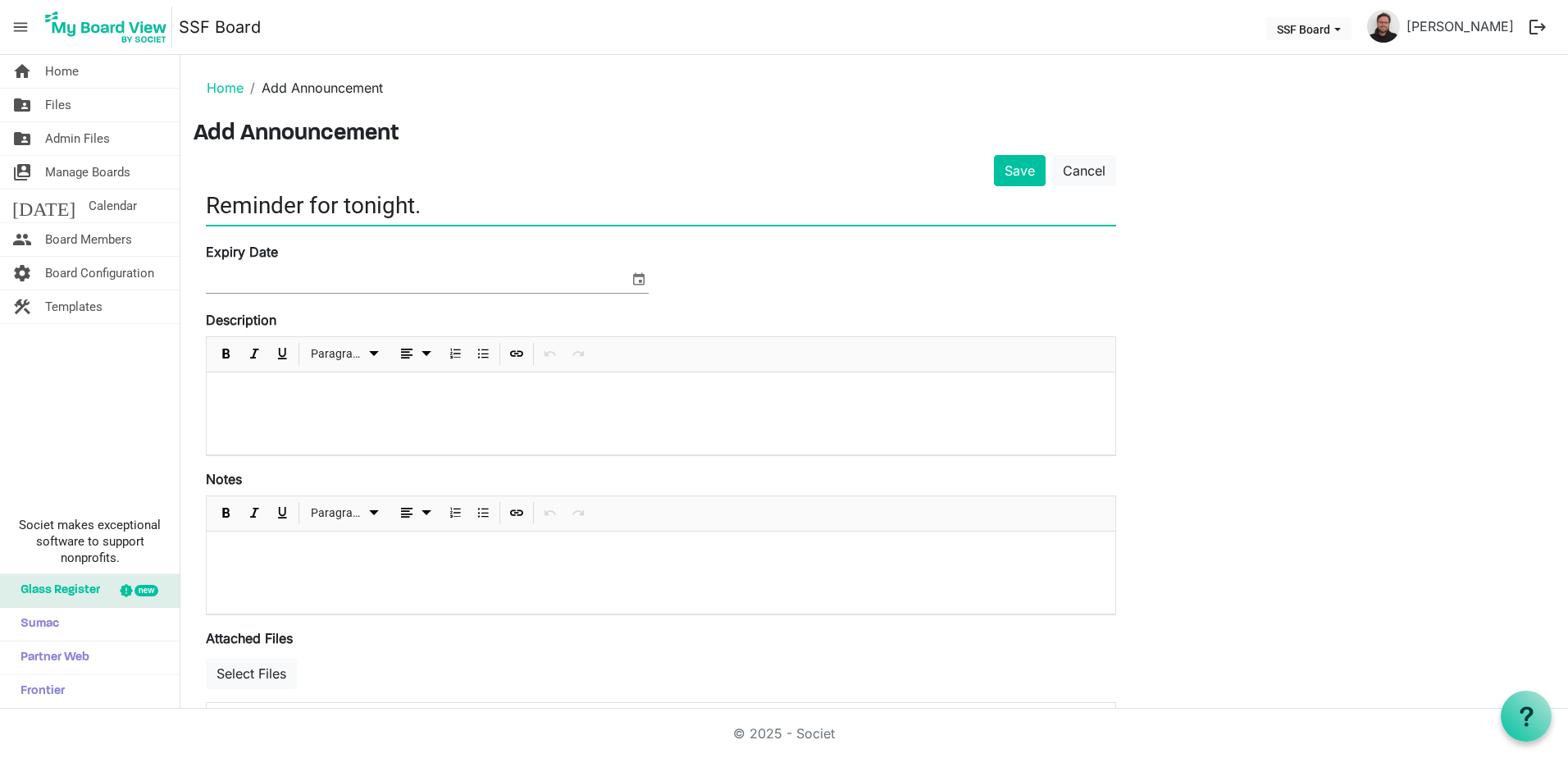
drag, startPoint x: 439, startPoint y: 209, endPoint x: 311, endPoint y: 204, distance: 128.1
click at [312, 196] on input "Reminder for tonight." at bounding box center [661, 205] width 911 height 38
type input "Reminder for Str"
click at [1116, 175] on div "Save Cancel" at bounding box center [661, 171] width 935 height 31
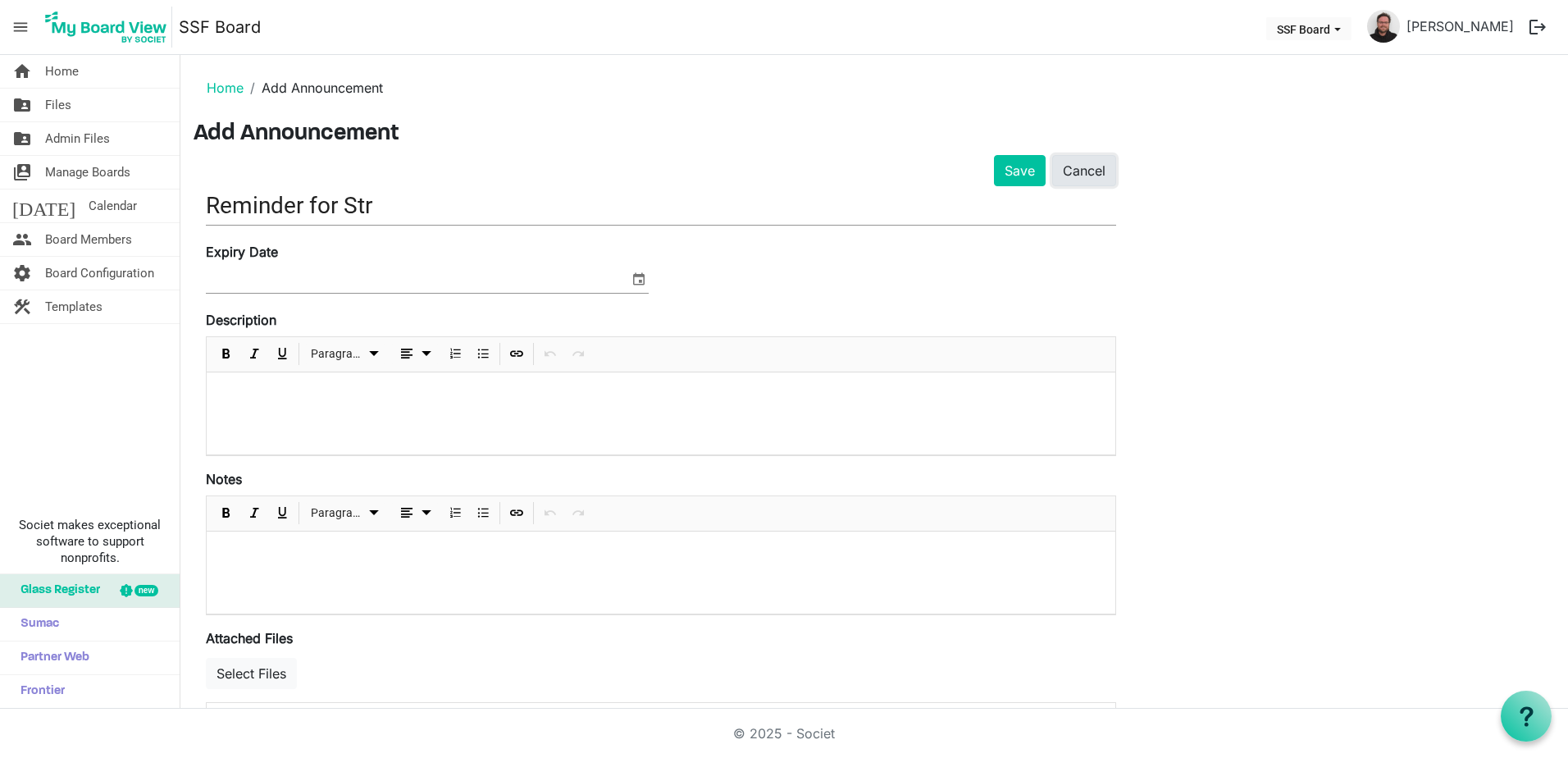
click at [1114, 176] on link "Cancel" at bounding box center [1084, 171] width 64 height 31
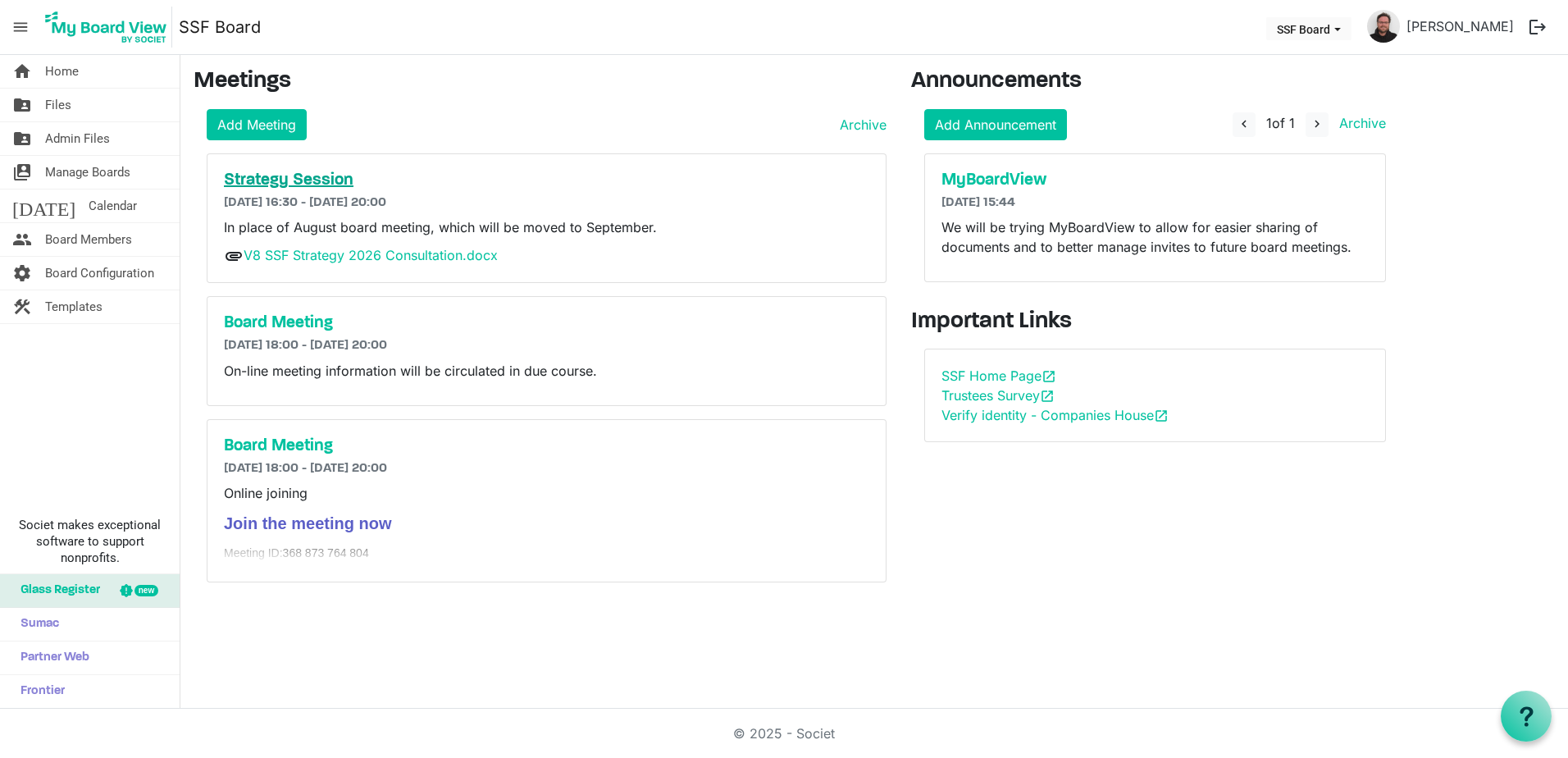
click at [318, 175] on h5 "Strategy Session" at bounding box center [547, 181] width 646 height 20
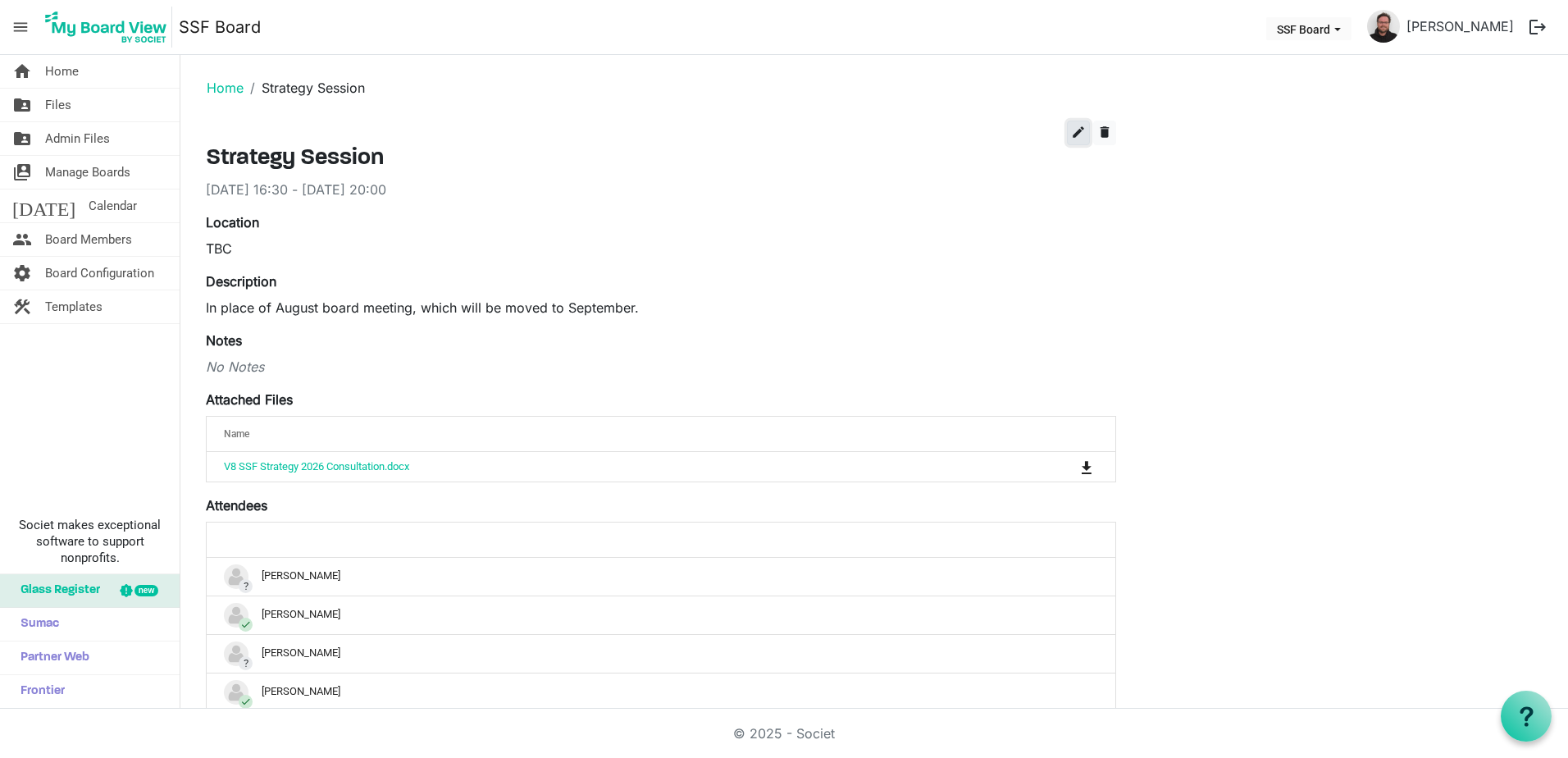
click at [1070, 134] on button "edit" at bounding box center [1078, 133] width 23 height 25
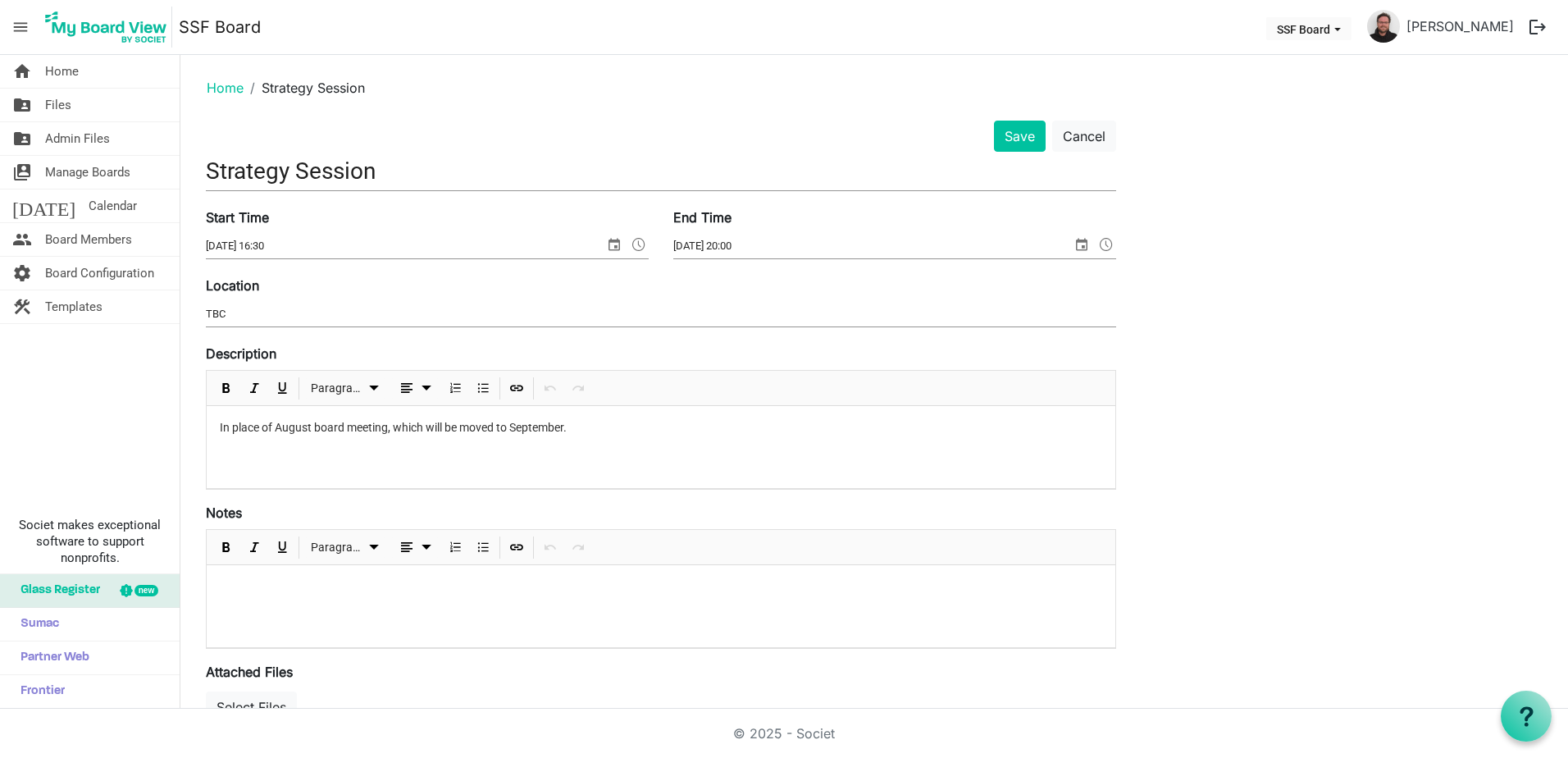
click at [304, 310] on input "TBC" at bounding box center [661, 313] width 911 height 25
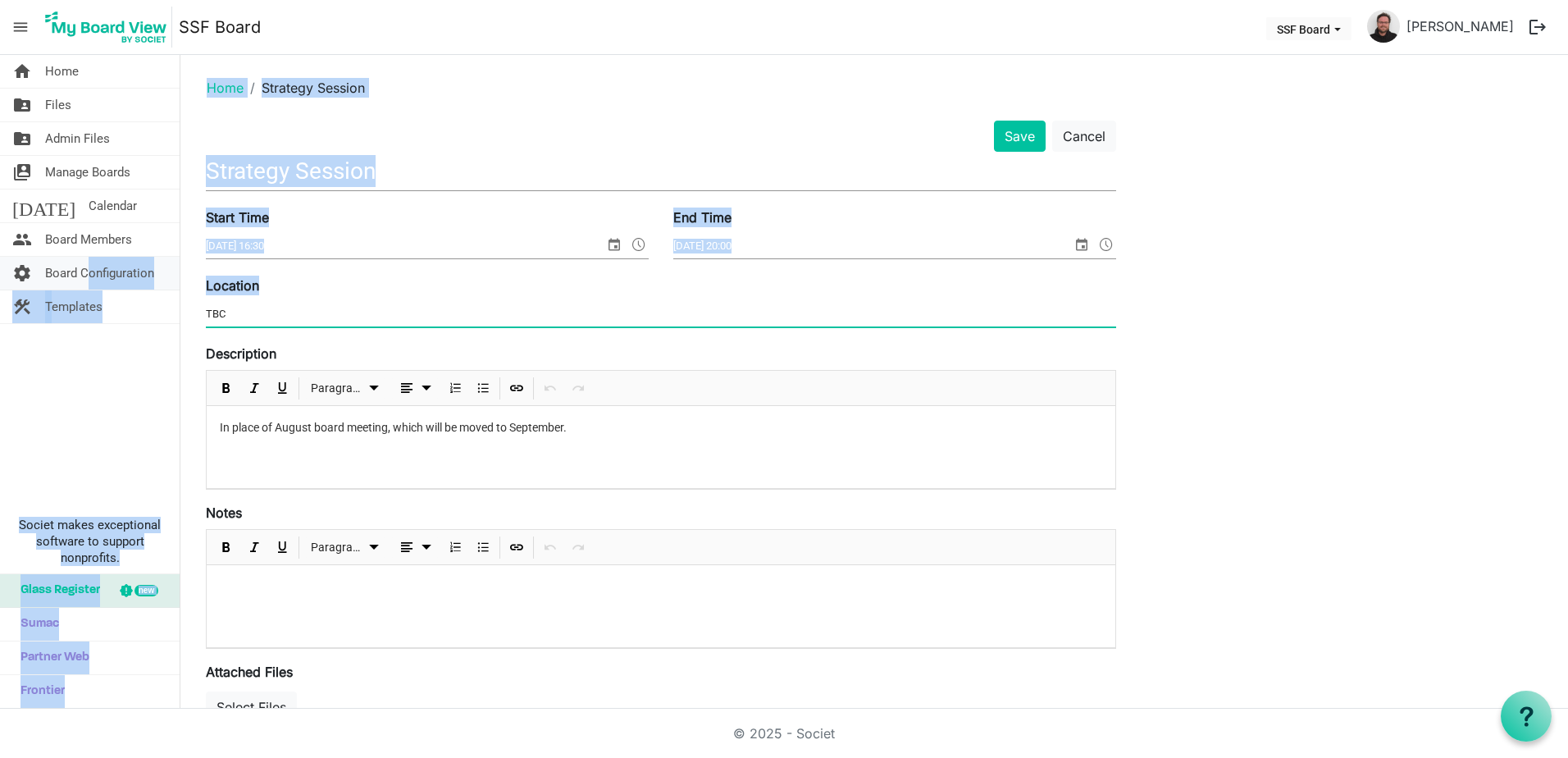
drag, startPoint x: 249, startPoint y: 290, endPoint x: 84, endPoint y: 274, distance: 165.8
click at [84, 271] on div "home Home folder_shared Files folder_shared Admin Files switch_account Manage B…" at bounding box center [784, 382] width 1568 height 654
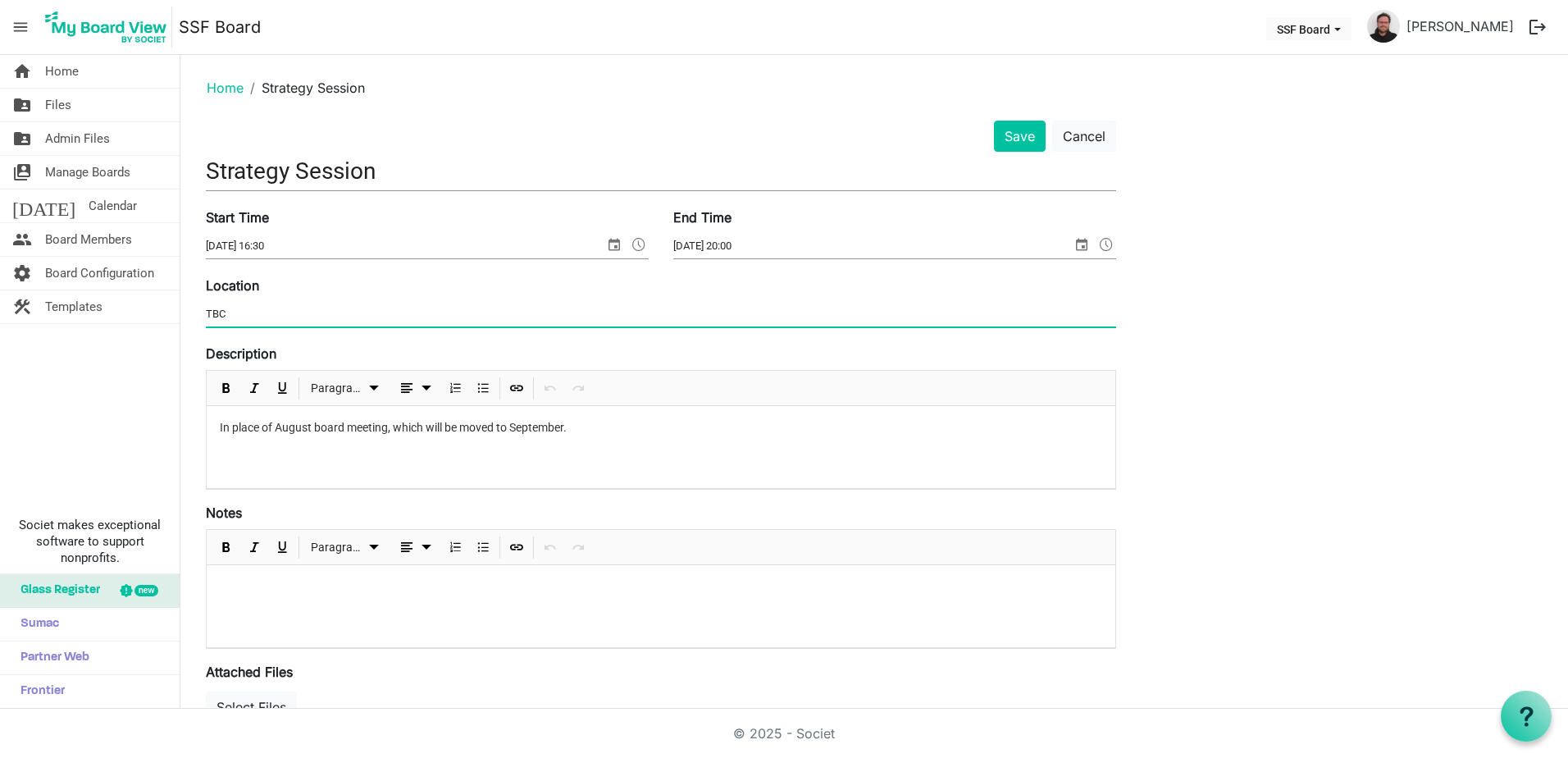
click at [286, 305] on input "TBC" at bounding box center [661, 313] width 911 height 25
type input "[GEOGRAPHIC_DATA] Offices"
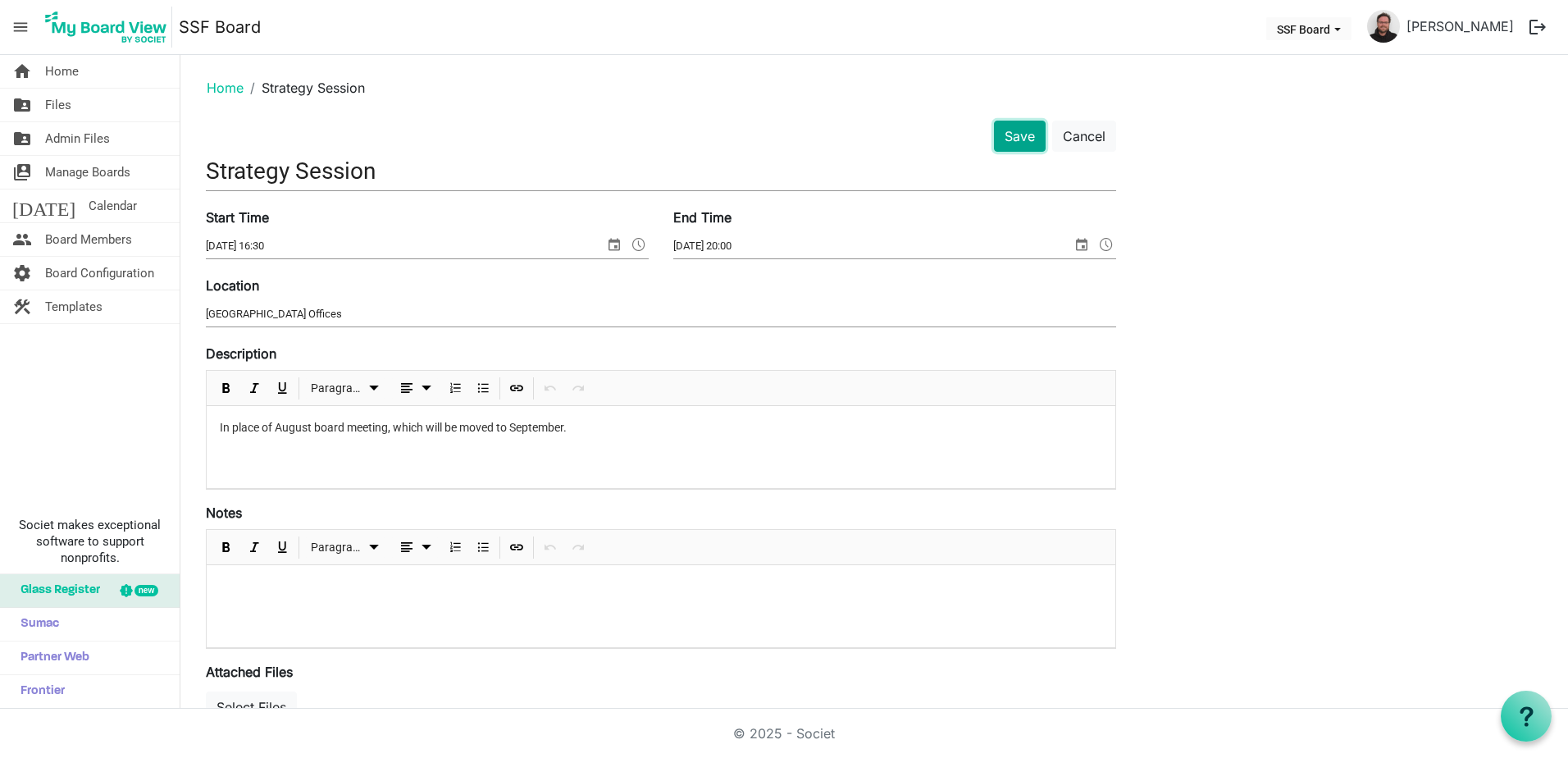
click at [998, 142] on button "Save" at bounding box center [1020, 136] width 52 height 31
